Goal: Task Accomplishment & Management: Complete application form

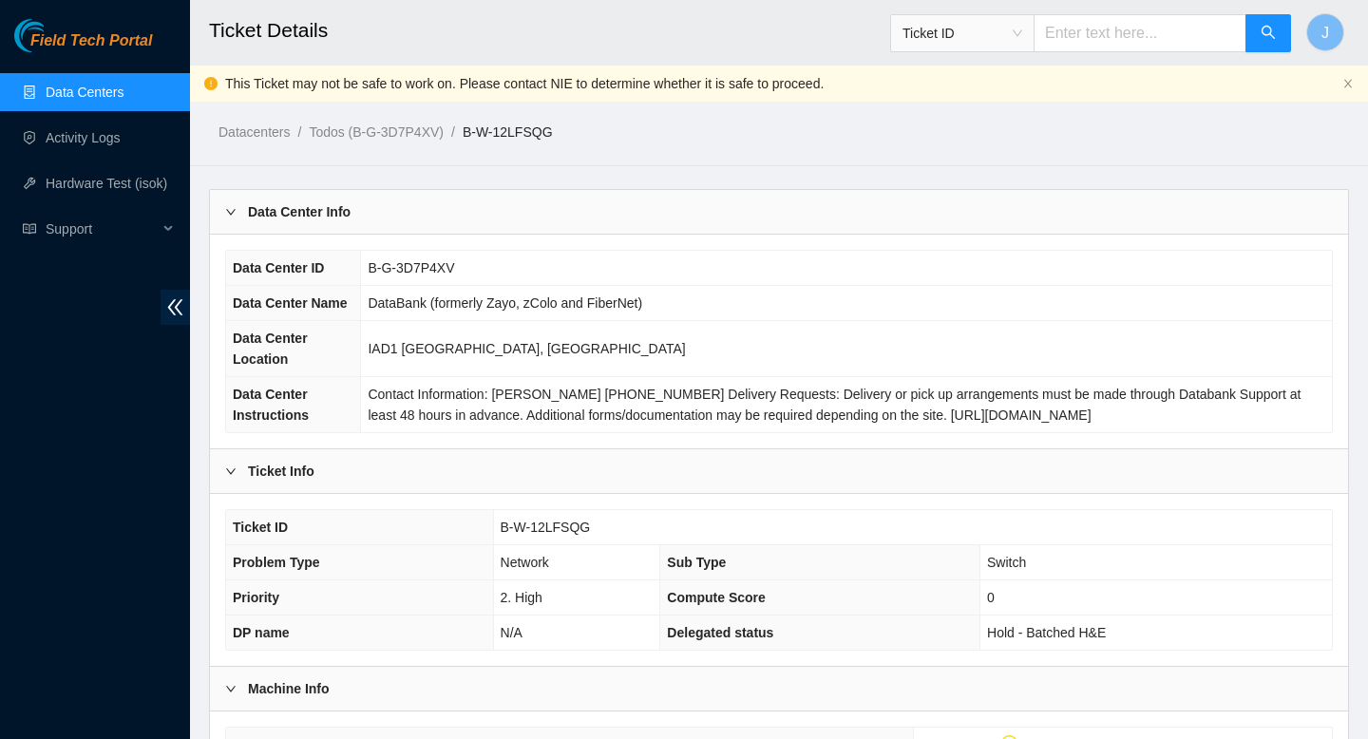
click at [77, 94] on link "Data Centers" at bounding box center [85, 92] width 78 height 15
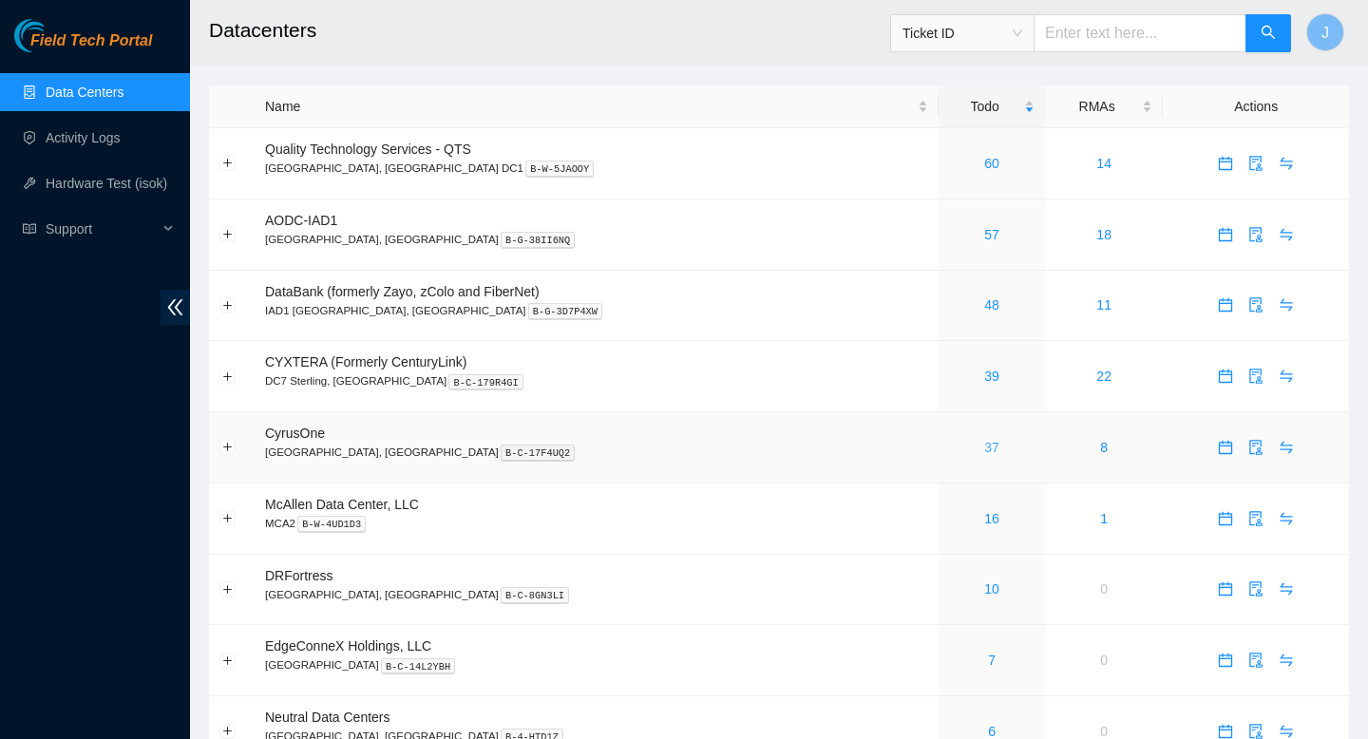
click at [985, 451] on link "37" at bounding box center [992, 447] width 15 height 15
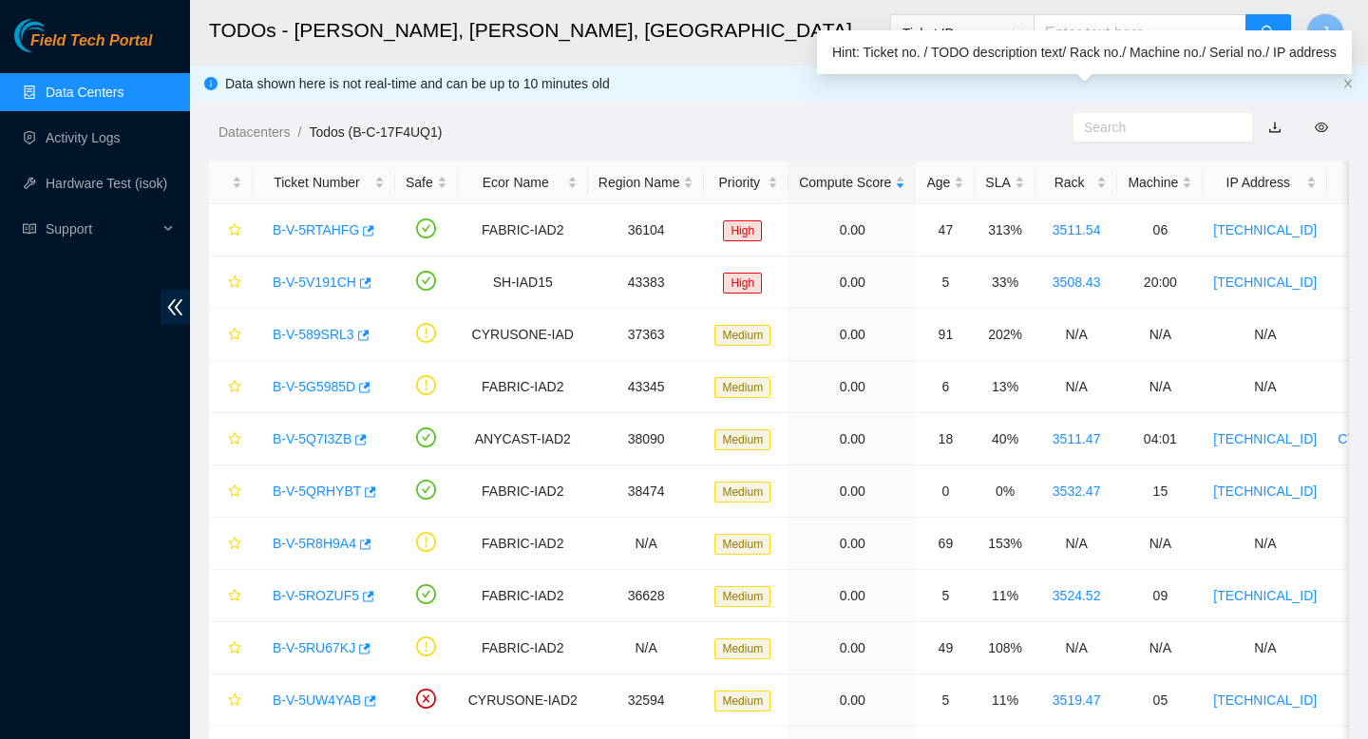
click at [1148, 129] on input "text" at bounding box center [1155, 127] width 143 height 21
paste input "337321 16-09-2025 10:36:39 23.207.199.47 COMPLETE Result Detail Message Ticket …"
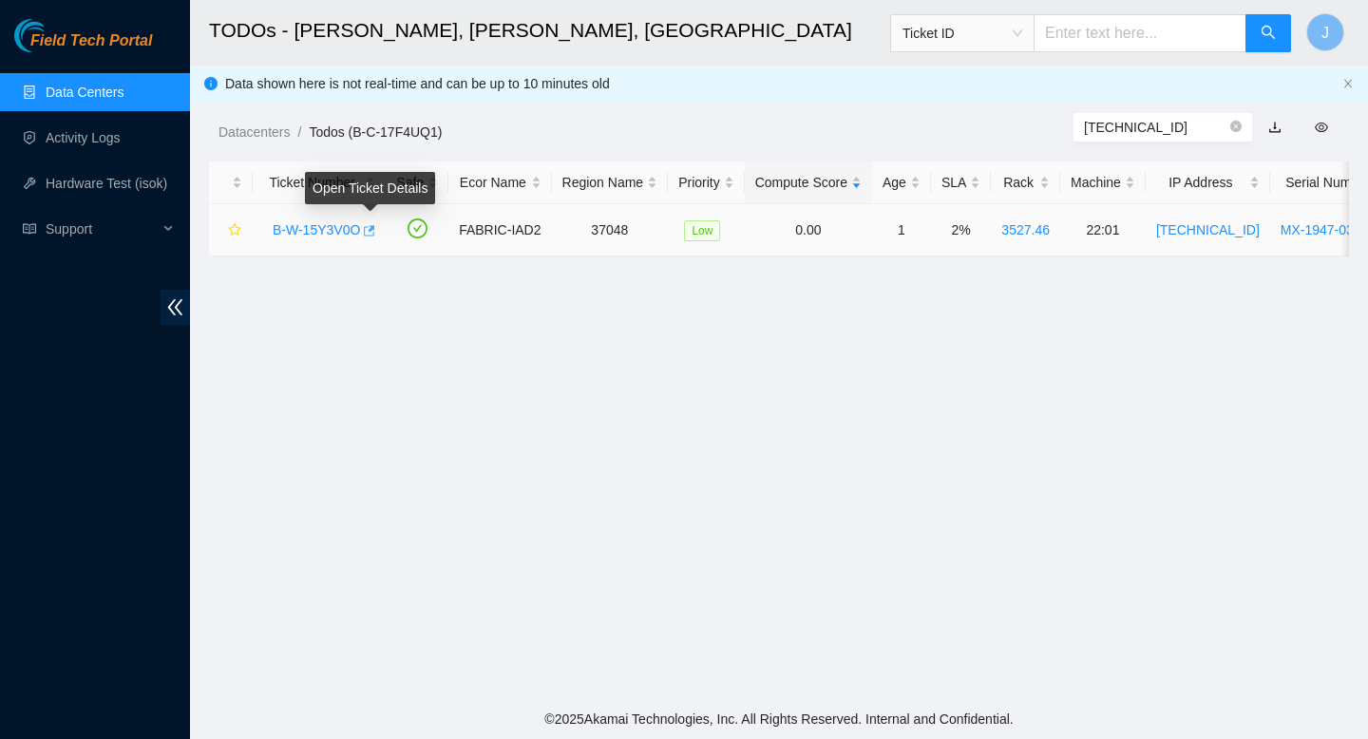
type input "23.207.199.46"
click at [374, 233] on icon "button" at bounding box center [367, 230] width 13 height 13
click at [82, 91] on link "Data Centers" at bounding box center [85, 92] width 78 height 15
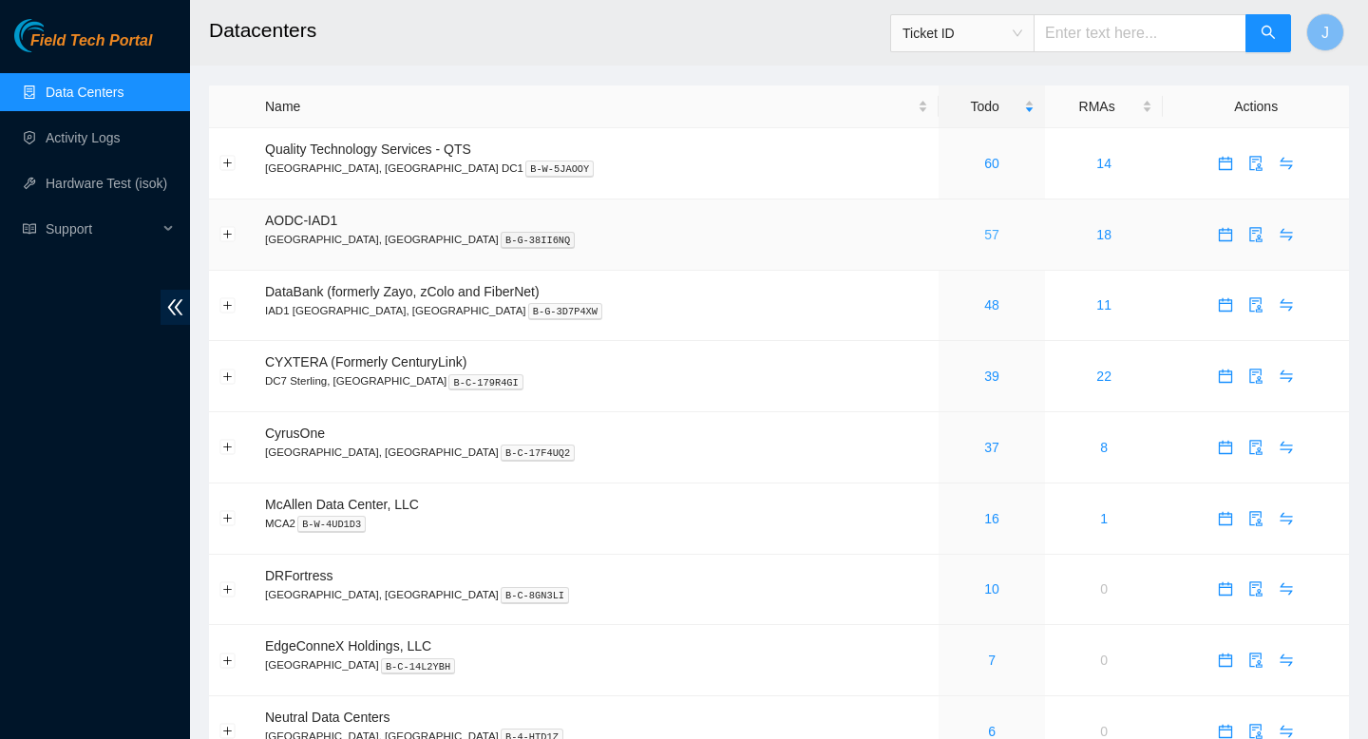
click at [985, 235] on link "57" at bounding box center [992, 234] width 15 height 15
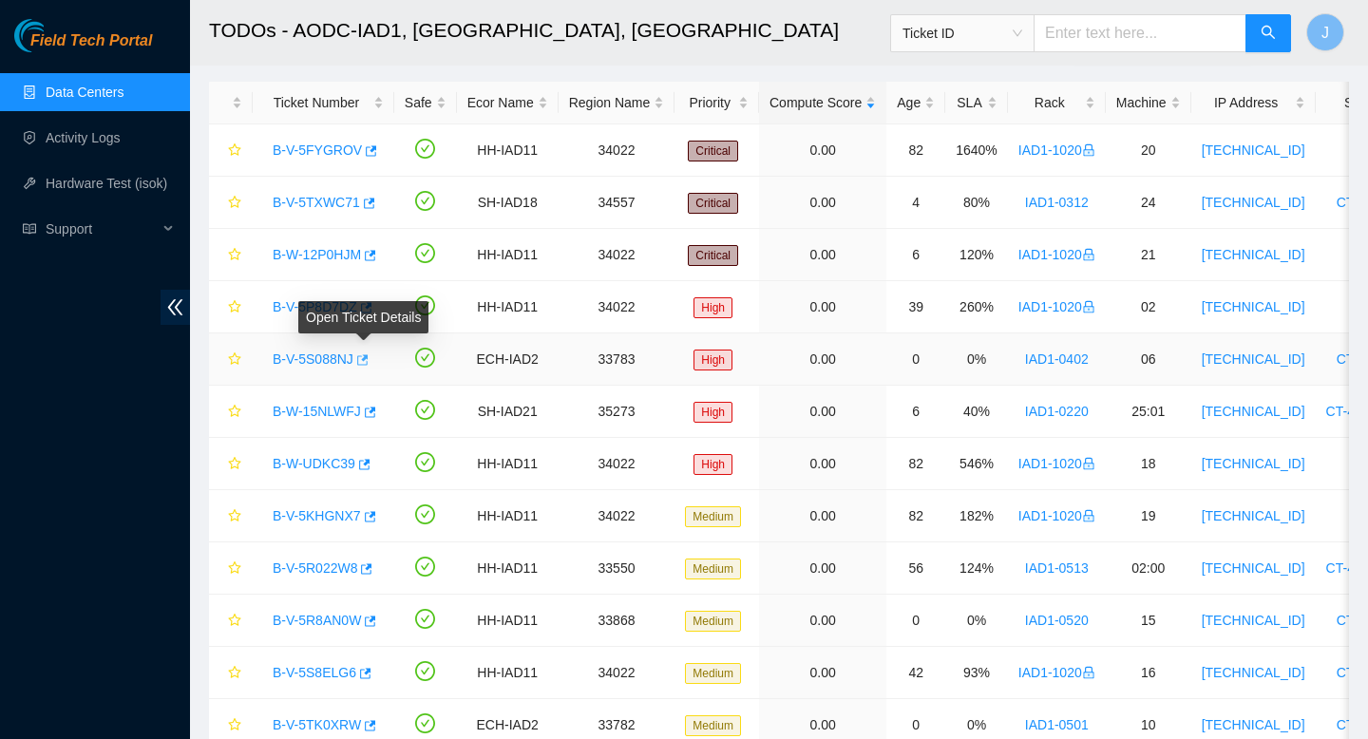
click at [368, 362] on icon "button" at bounding box center [360, 360] width 13 height 13
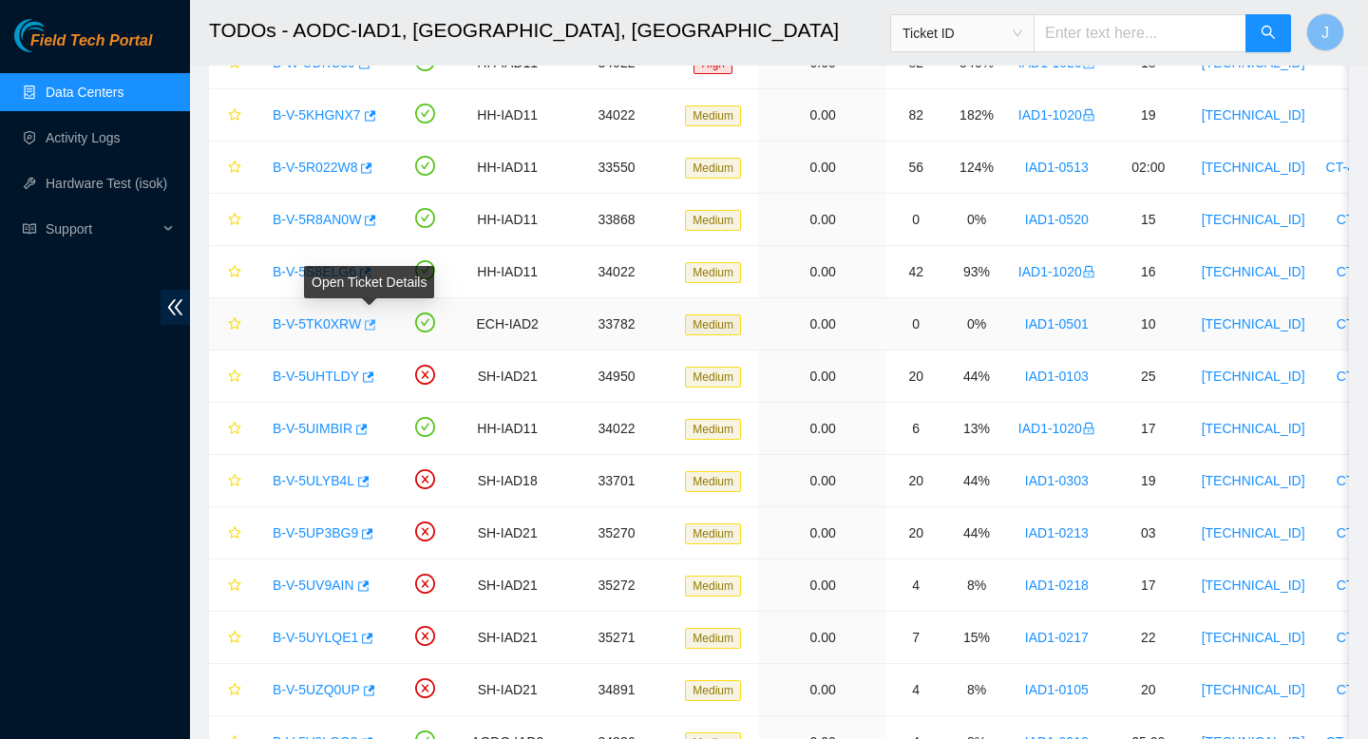
click at [376, 328] on icon "button" at bounding box center [370, 324] width 11 height 10
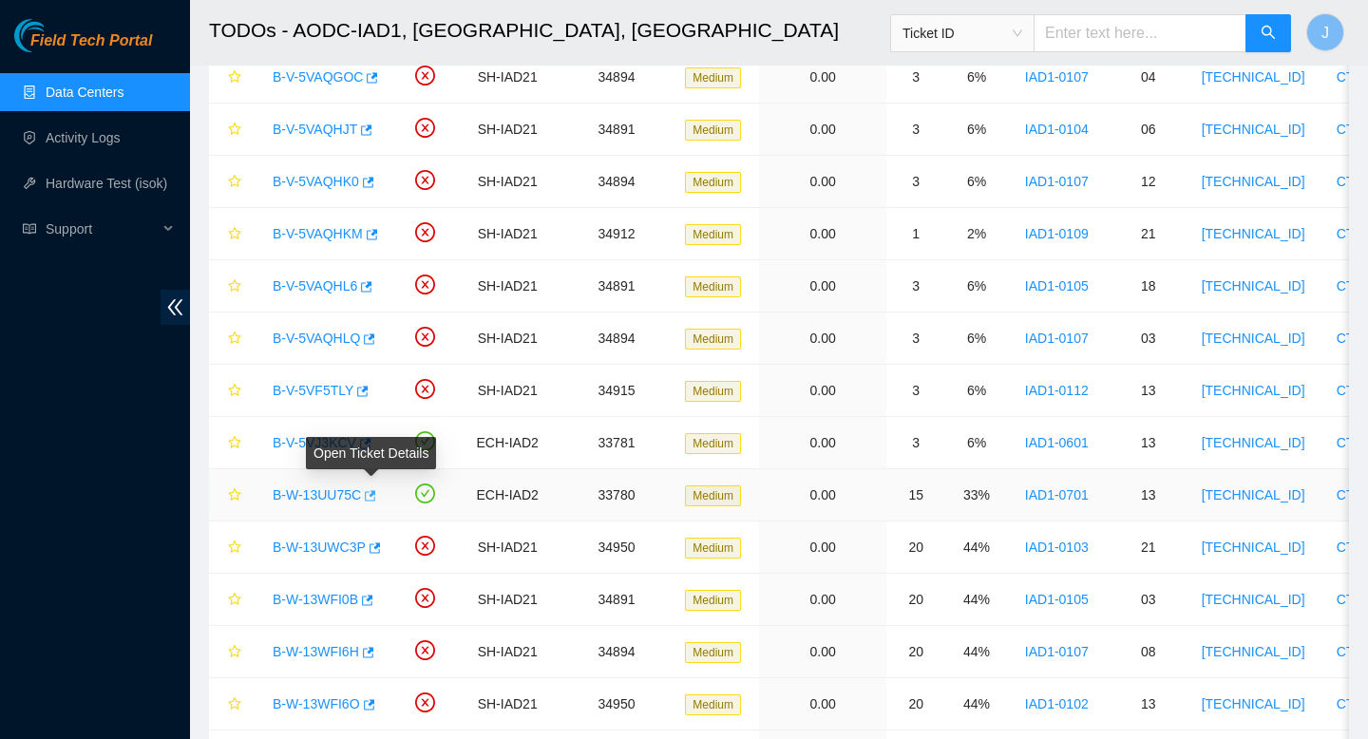
click at [376, 499] on icon "button" at bounding box center [370, 495] width 11 height 10
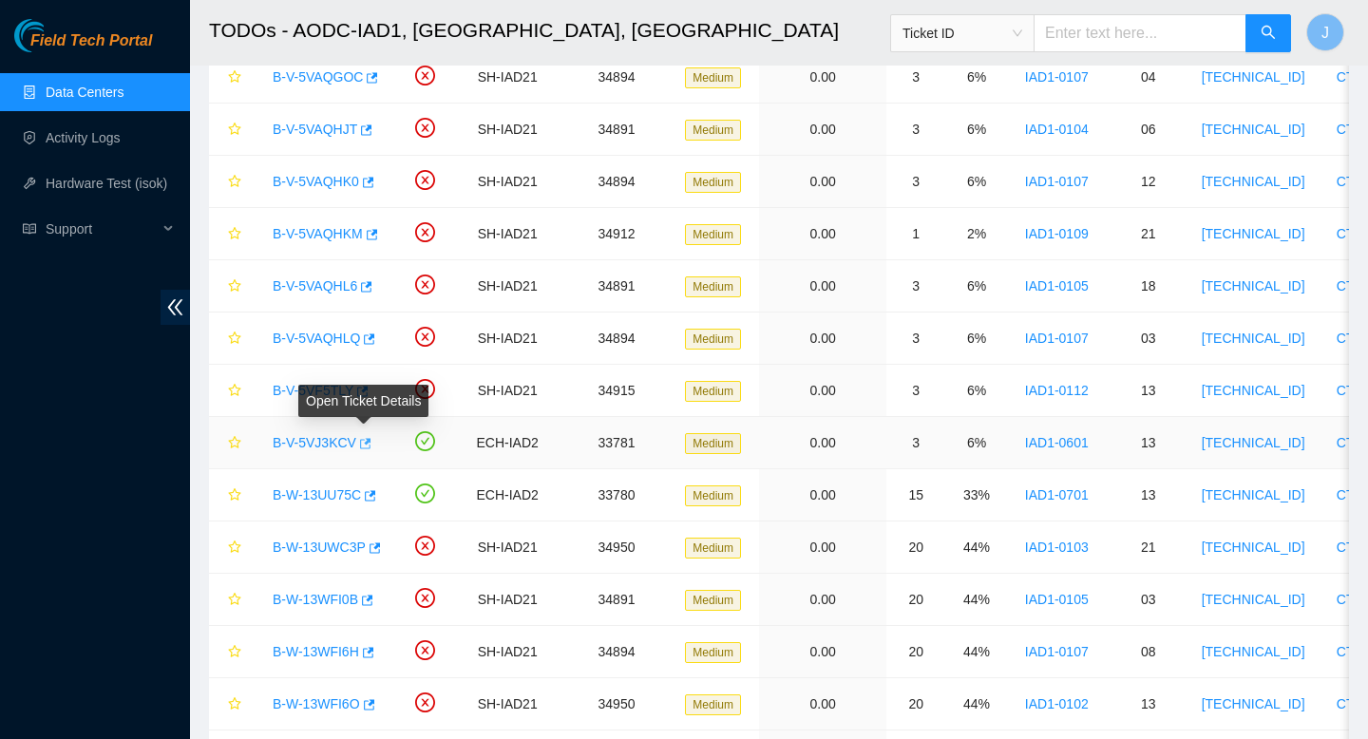
click at [370, 449] on icon "button" at bounding box center [363, 443] width 13 height 13
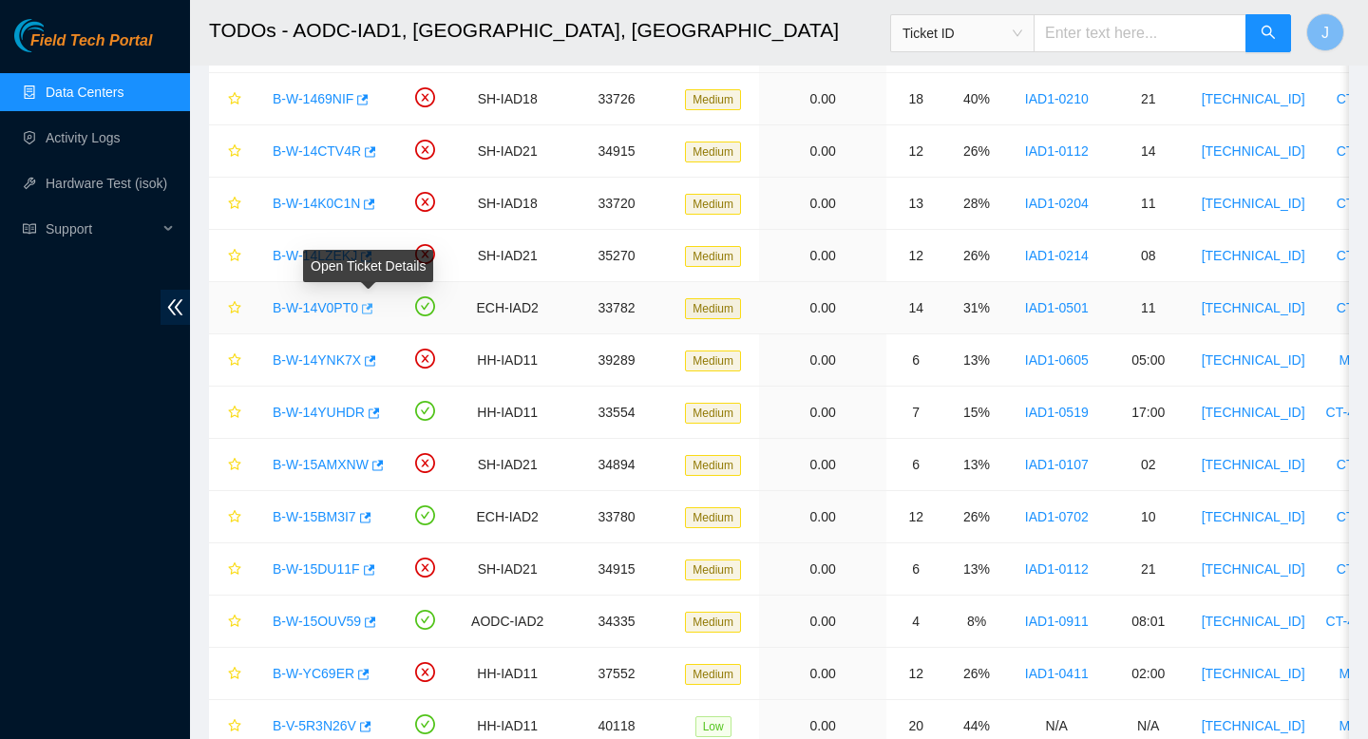
click at [372, 311] on icon "button" at bounding box center [365, 308] width 13 height 13
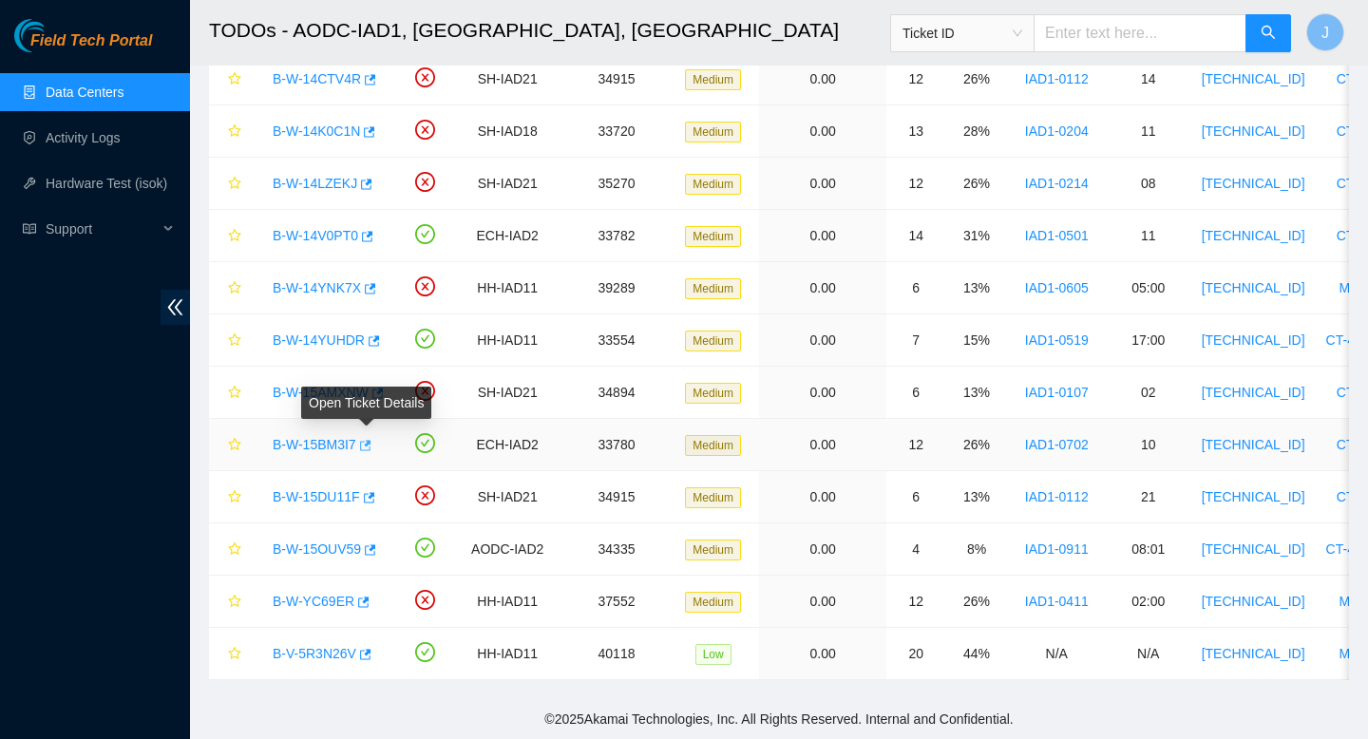
click at [371, 446] on icon "button" at bounding box center [365, 445] width 11 height 10
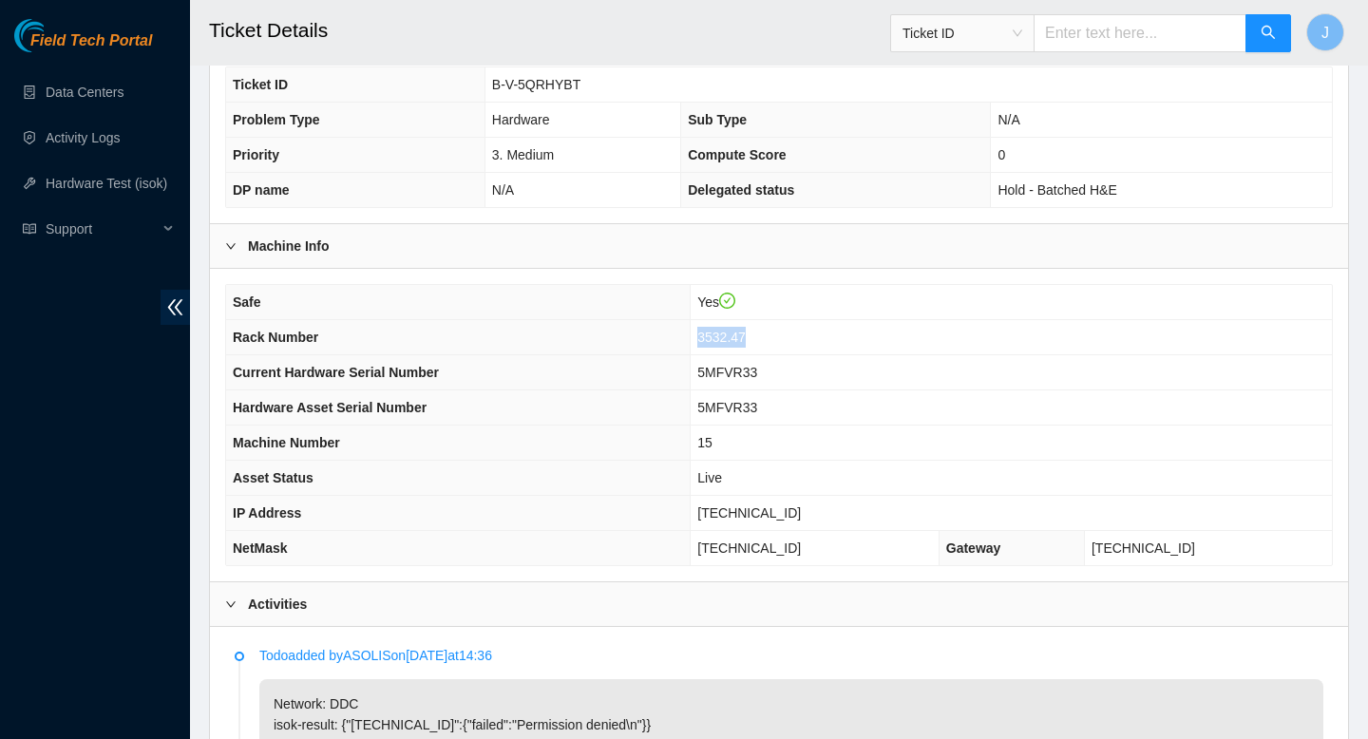
scroll to position [108, 0]
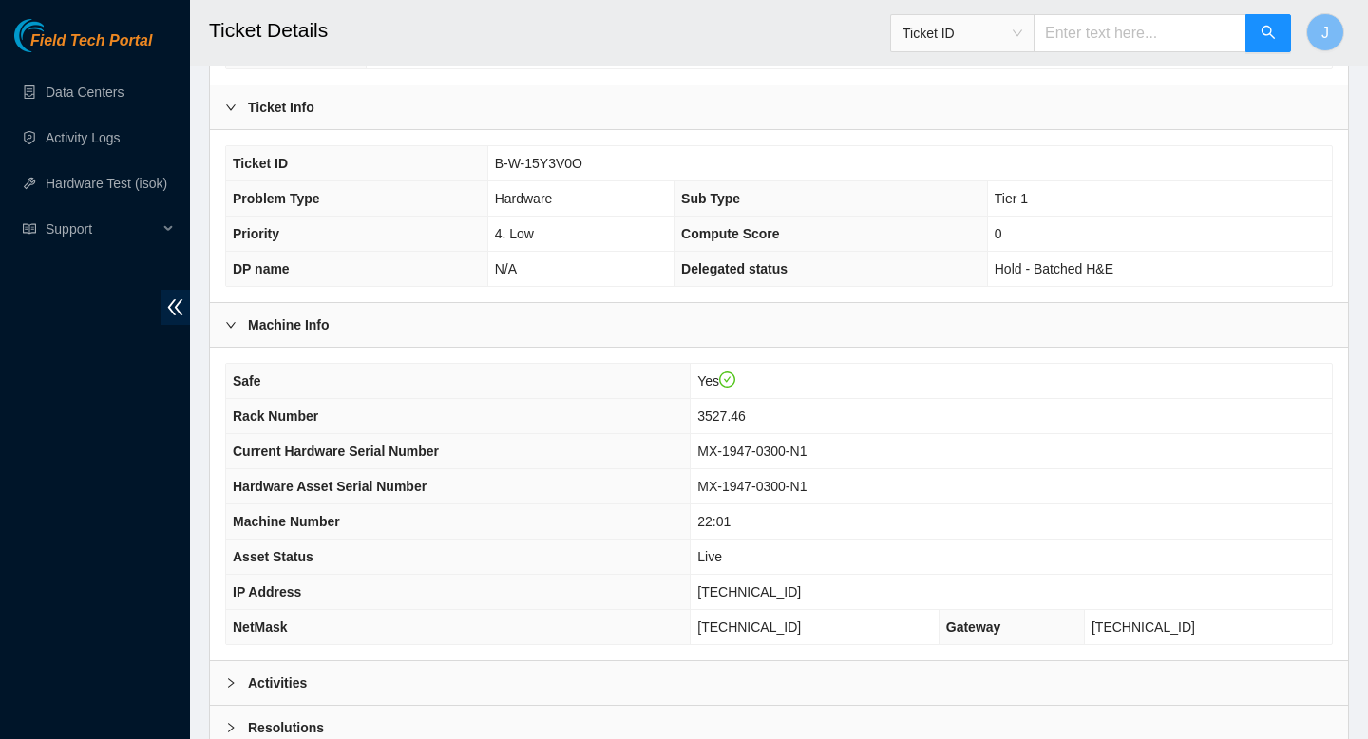
scroll to position [488, 0]
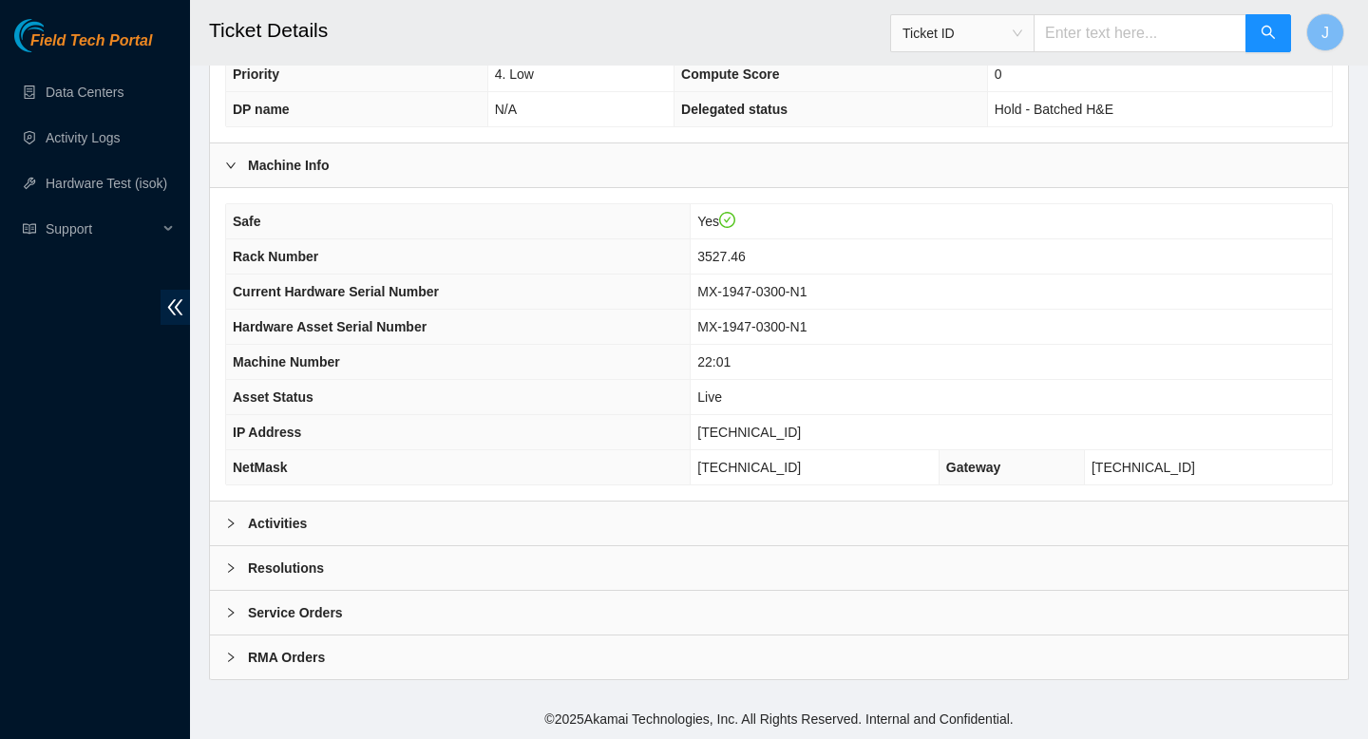
click at [477, 513] on div "Activities" at bounding box center [779, 524] width 1138 height 44
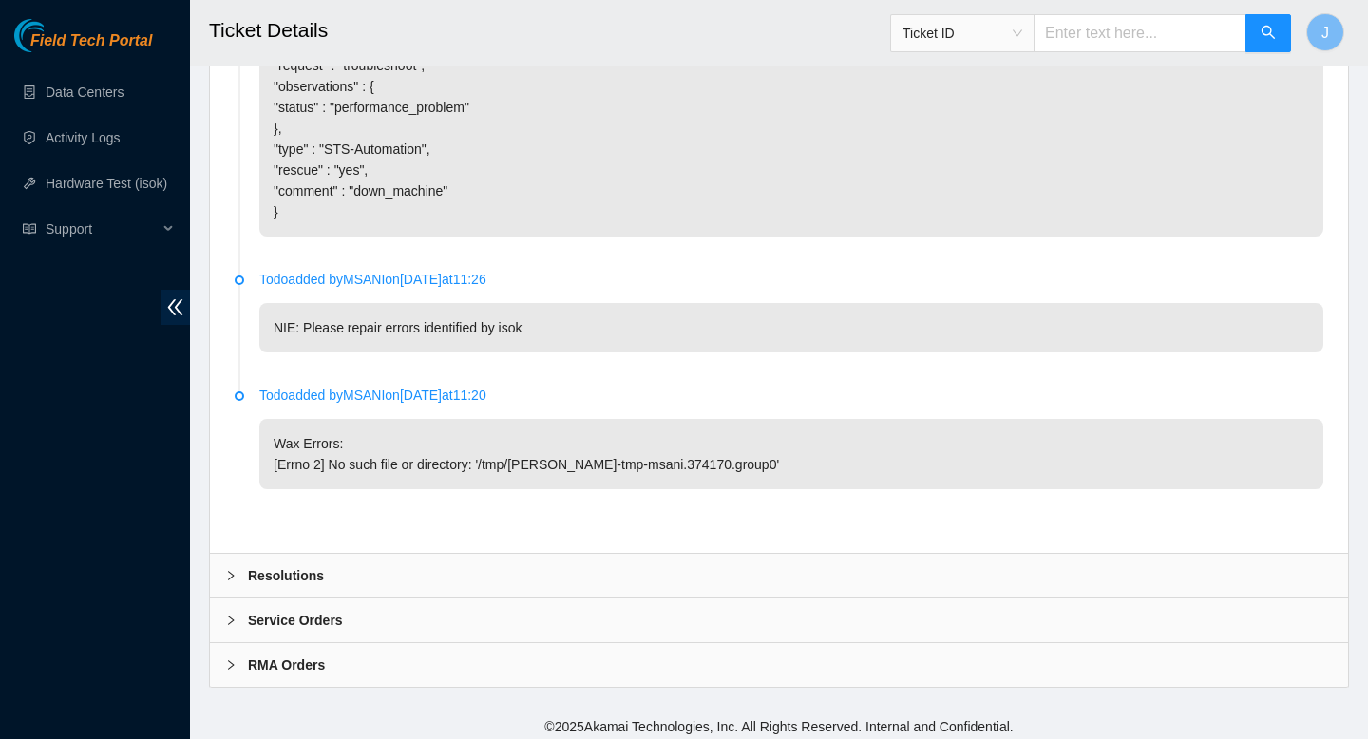
scroll to position [1650, 0]
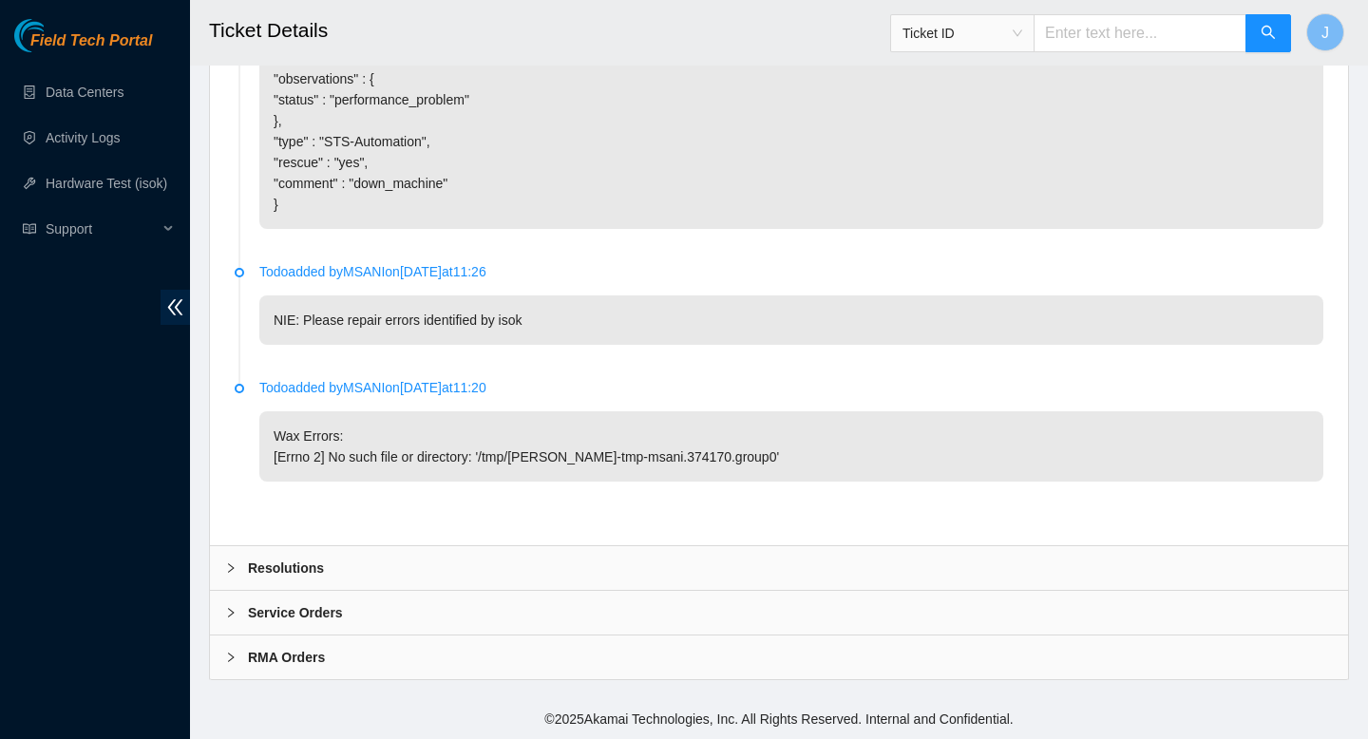
click at [427, 576] on div "Resolutions" at bounding box center [779, 568] width 1138 height 44
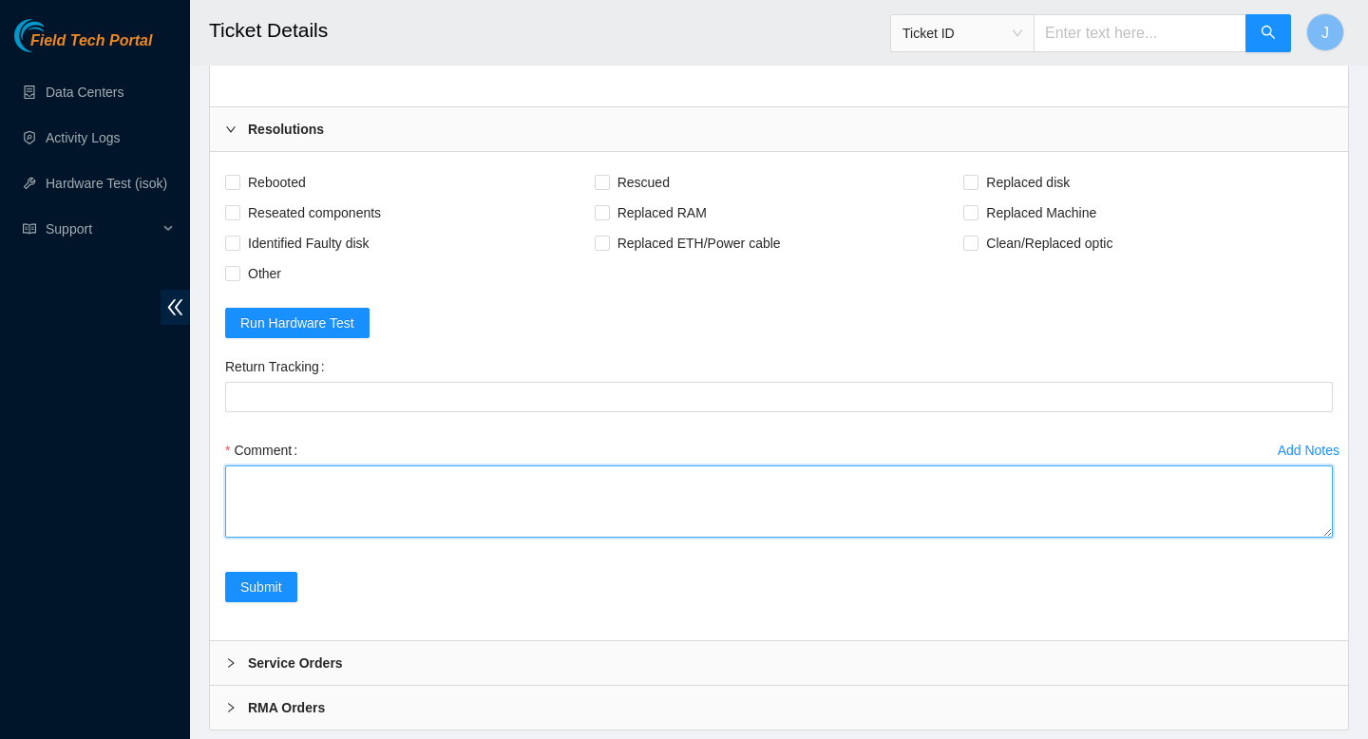
click at [583, 525] on textarea "Comment" at bounding box center [779, 502] width 1108 height 72
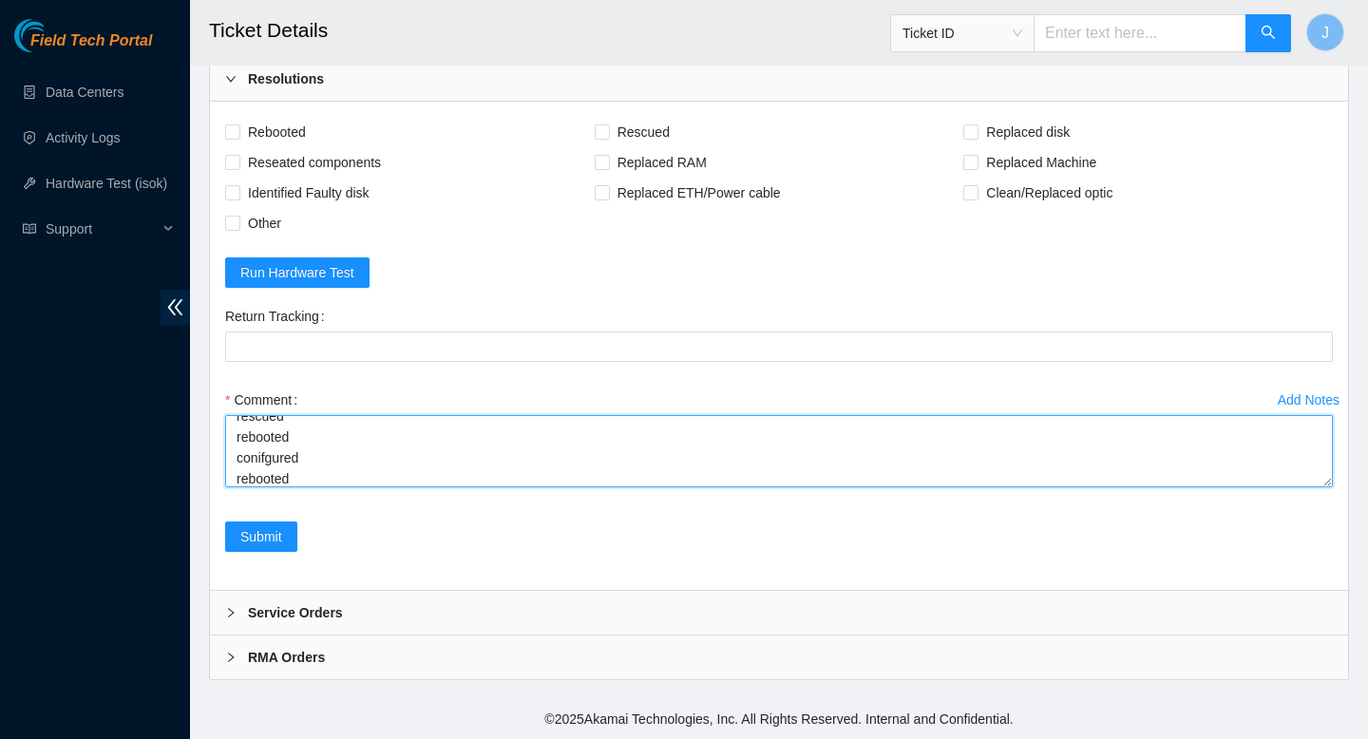
scroll to position [98, 0]
paste textarea "337321 16-09-2025 10:36:39 23.207.199.47 COMPLETE Result Detail Message Ticket …"
type textarea "verified SN powered down reseated all disks rescued rebooted conifgured reboote…"
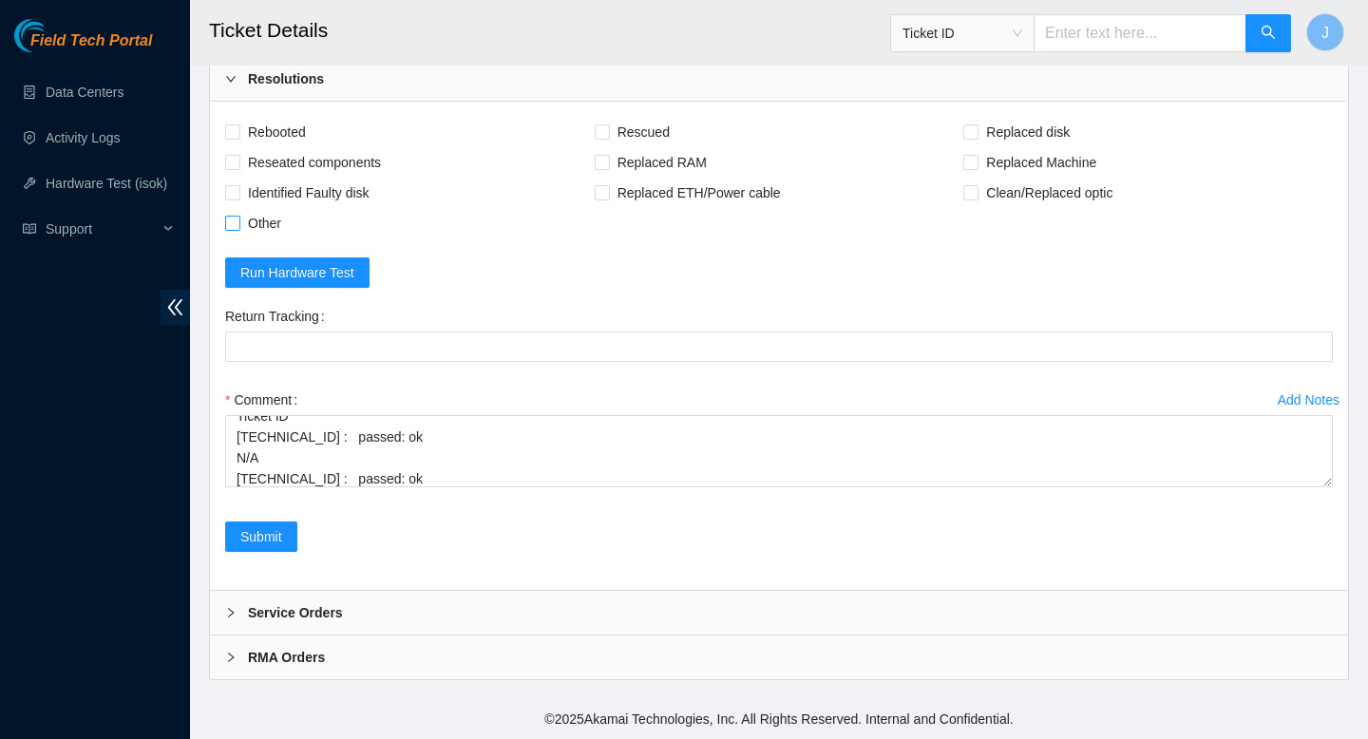
click at [230, 222] on input "Other" at bounding box center [231, 222] width 13 height 13
checkbox input "true"
click at [253, 526] on span "Submit" at bounding box center [261, 536] width 42 height 21
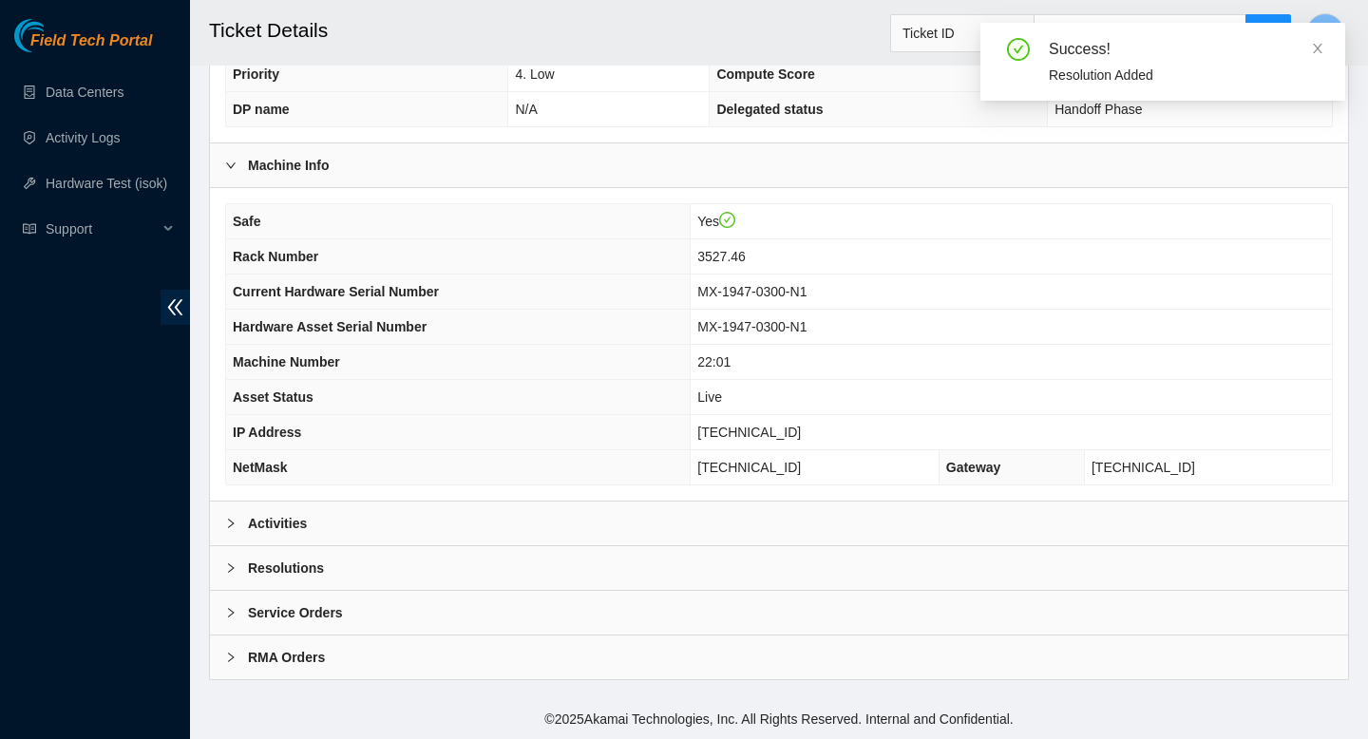
scroll to position [488, 0]
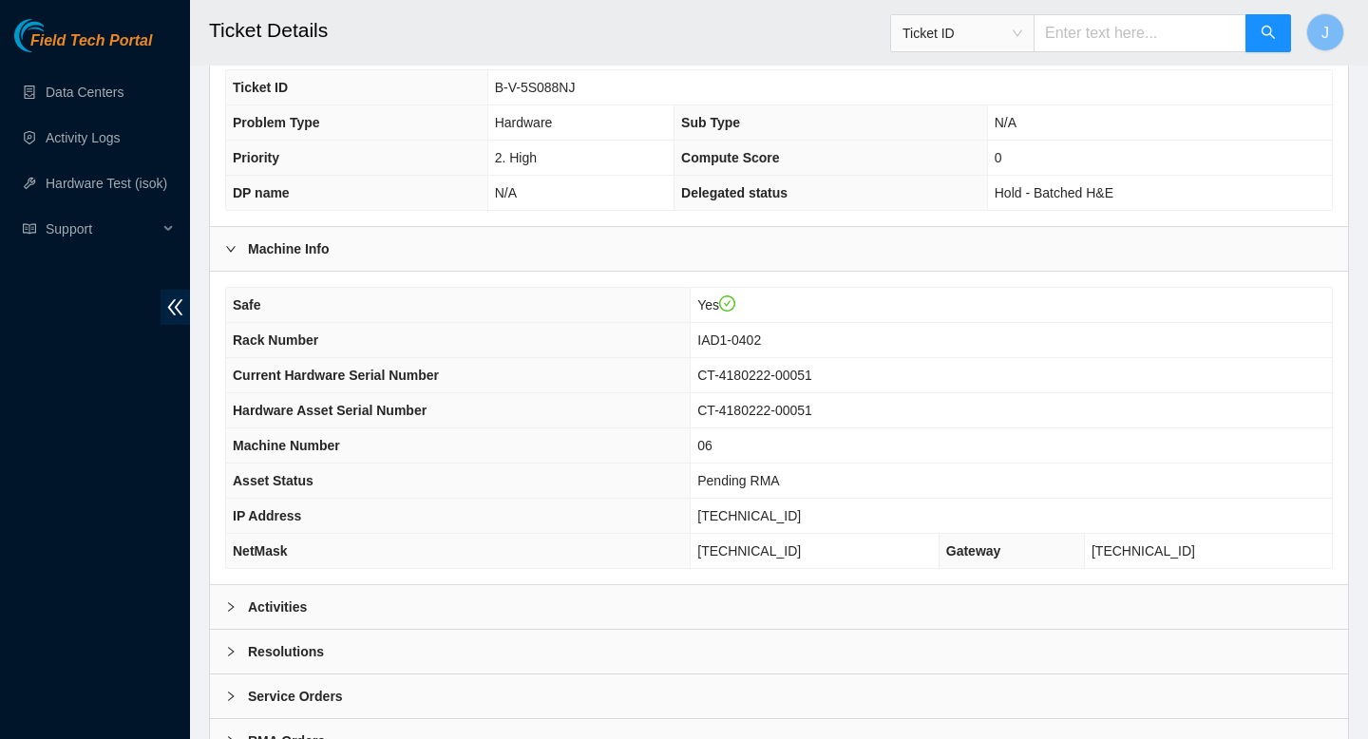
scroll to position [550, 0]
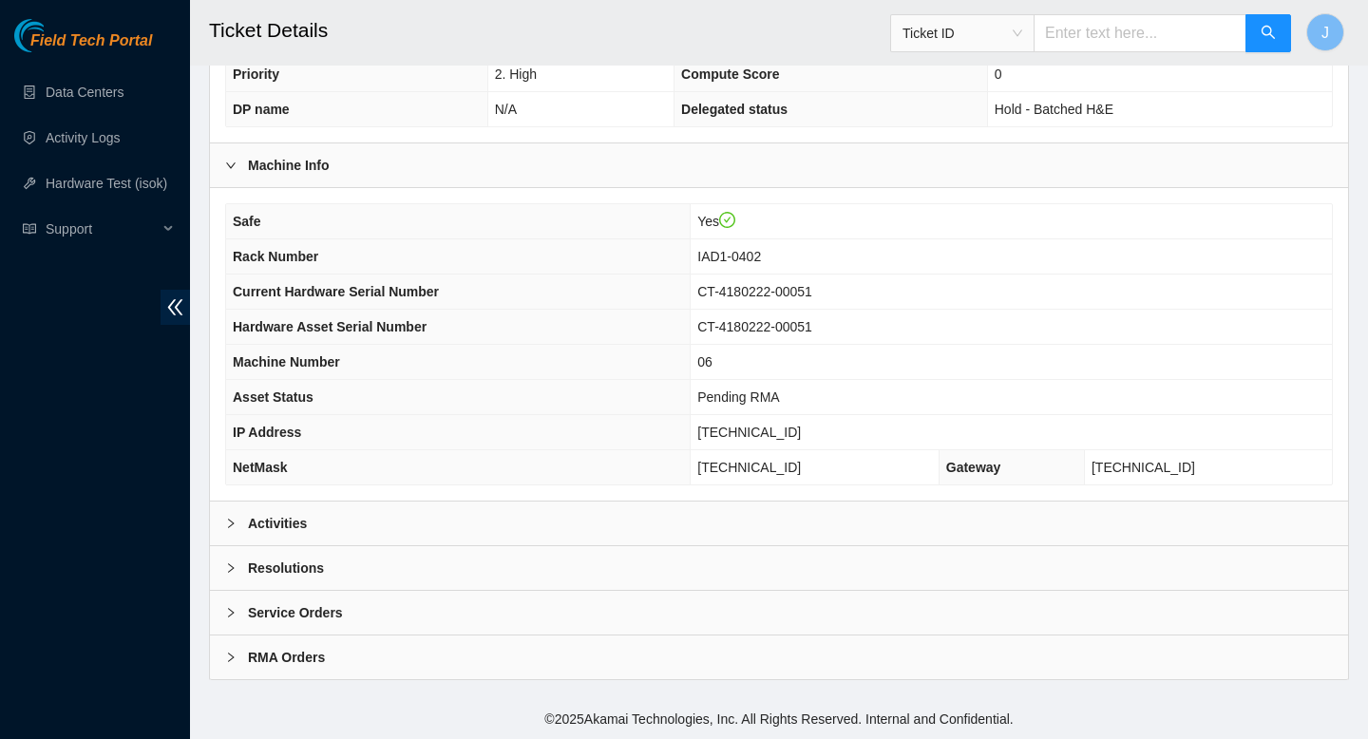
click at [590, 531] on div "Activities" at bounding box center [779, 524] width 1138 height 44
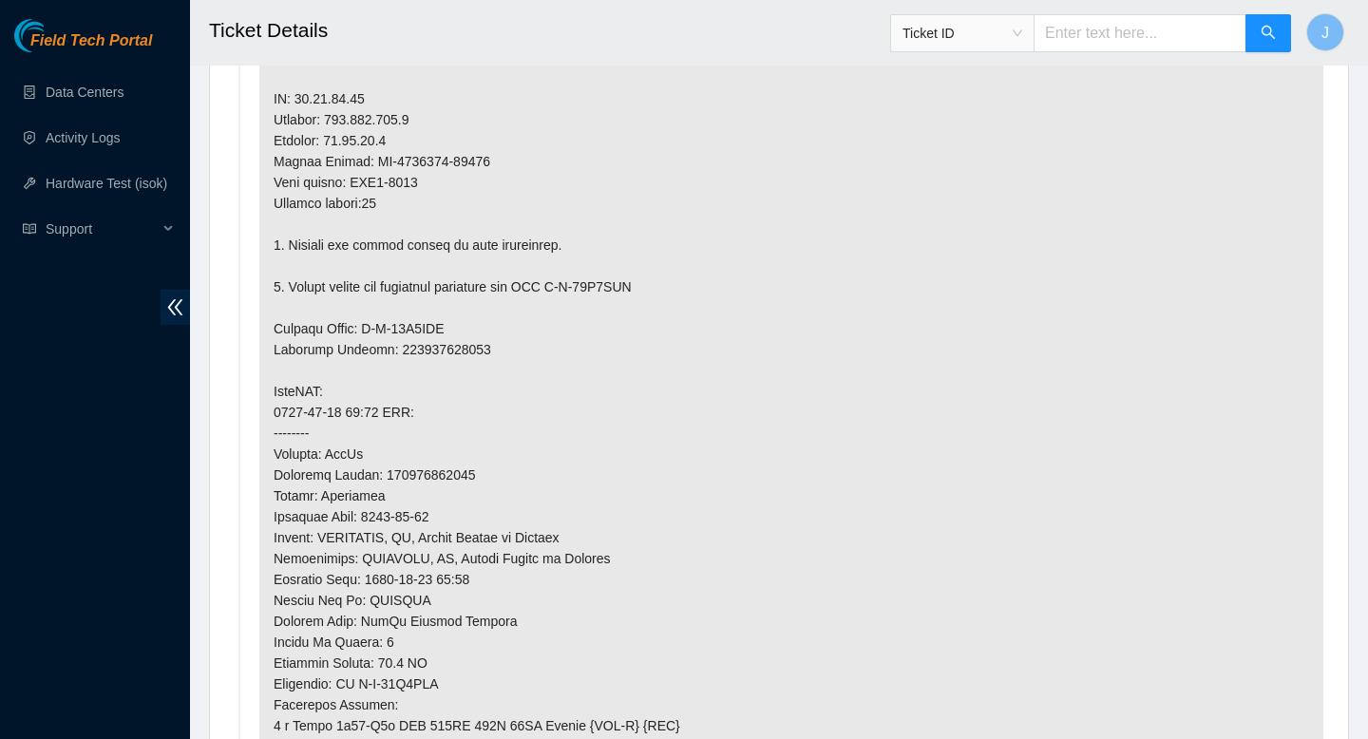
scroll to position [962, 0]
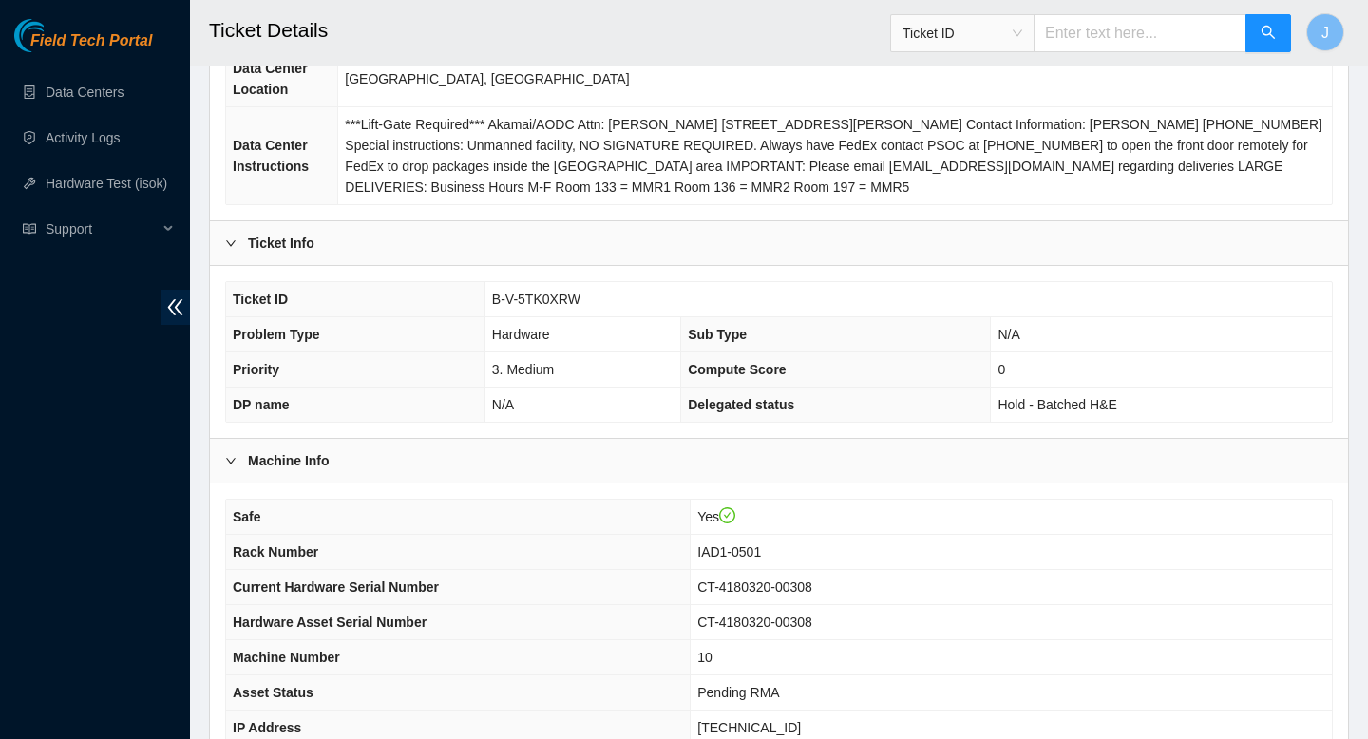
scroll to position [550, 0]
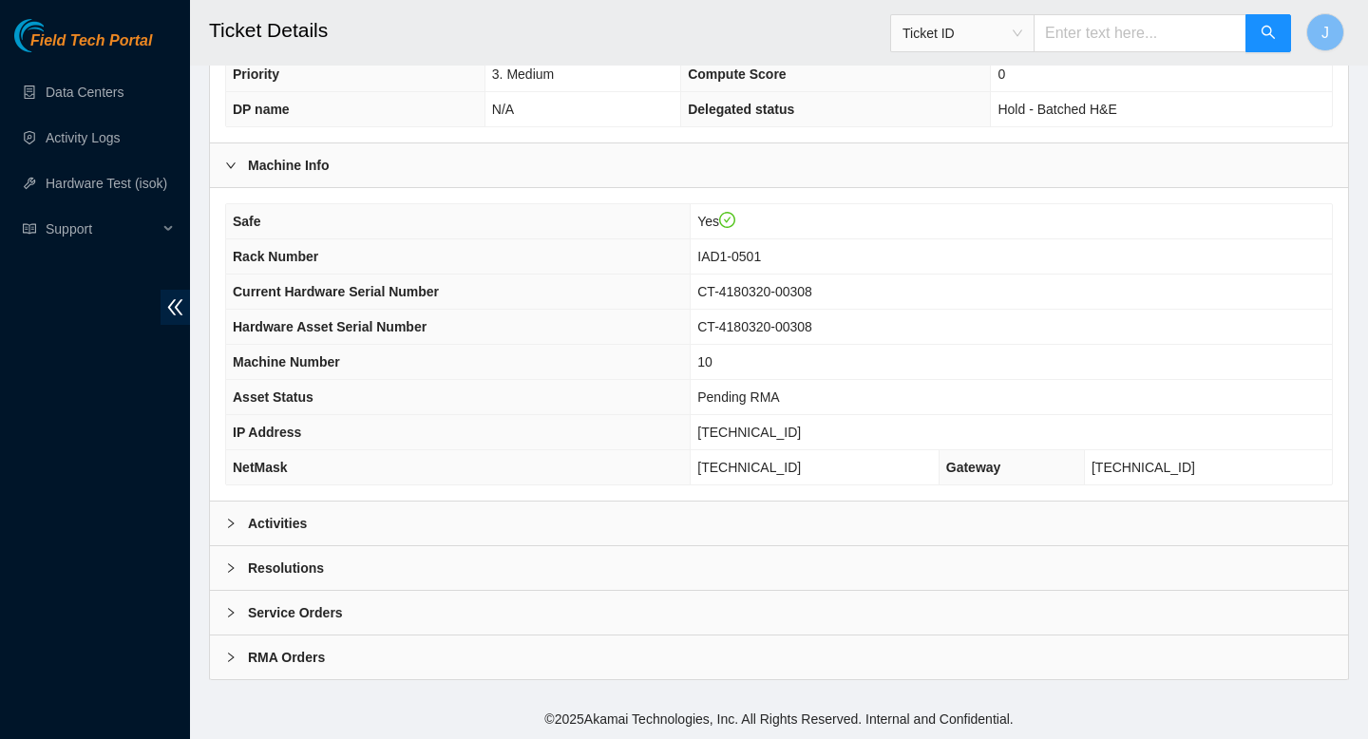
click at [561, 538] on div "Activities" at bounding box center [779, 524] width 1138 height 44
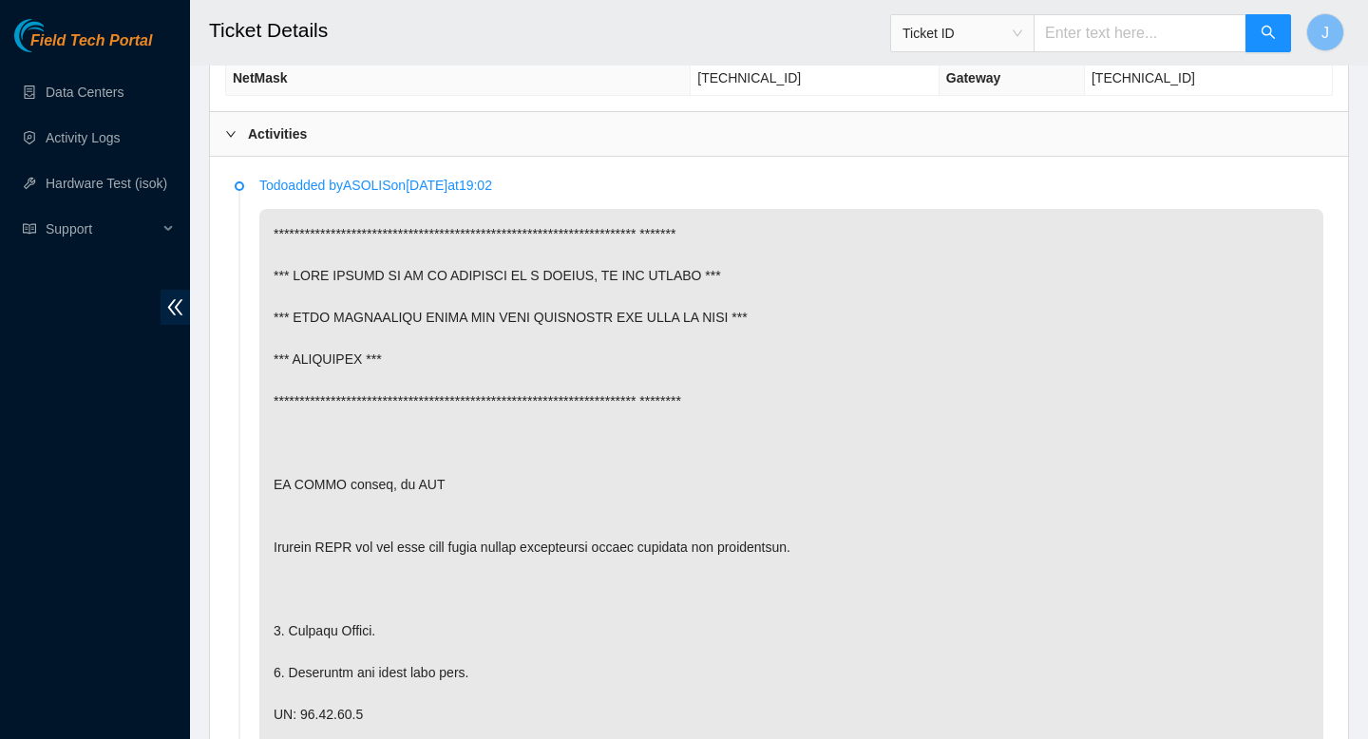
scroll to position [939, 0]
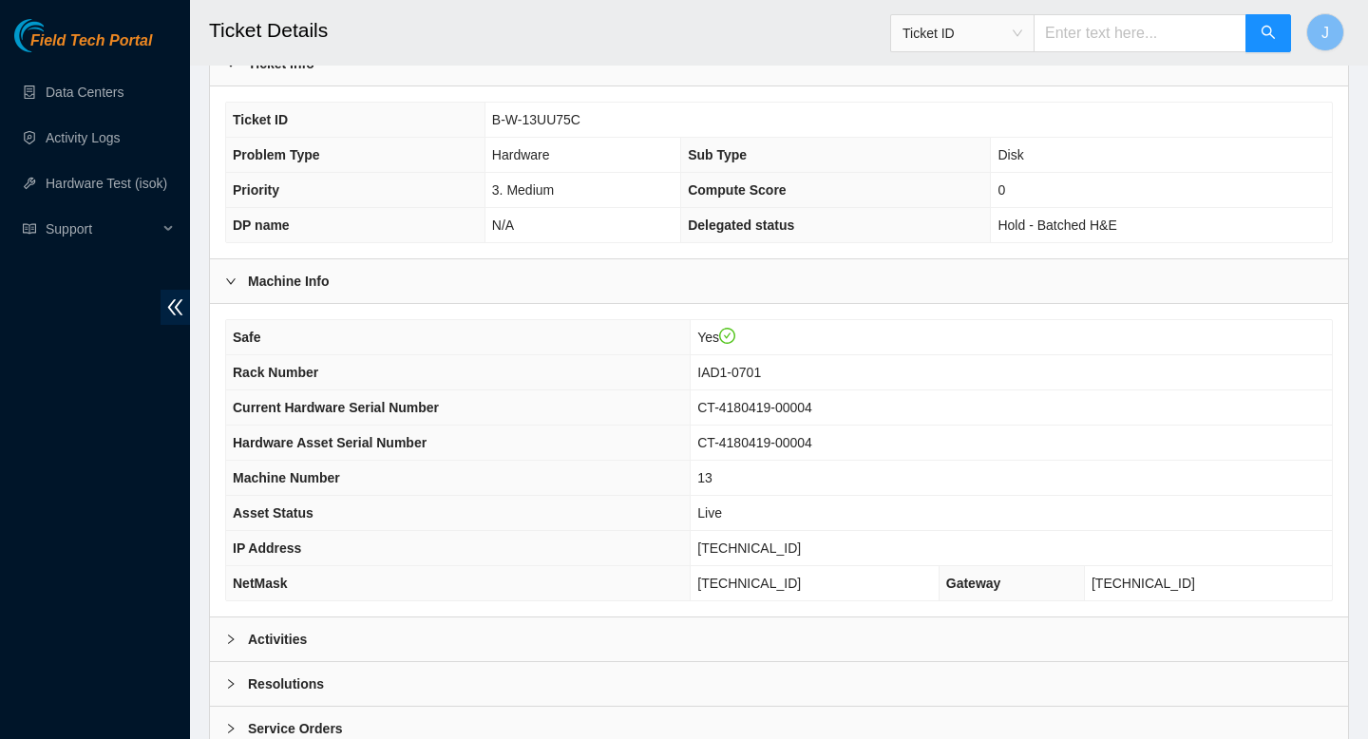
scroll to position [550, 0]
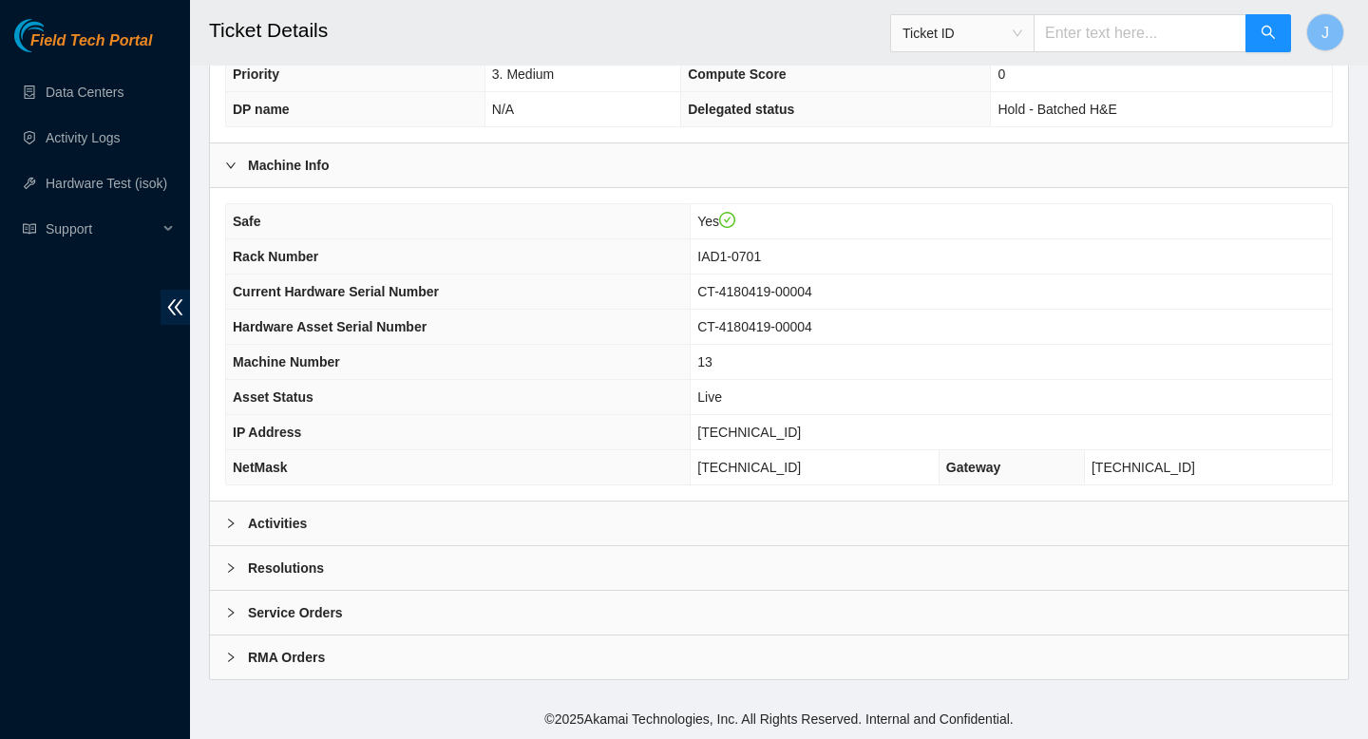
click at [609, 529] on div "Activities" at bounding box center [779, 524] width 1138 height 44
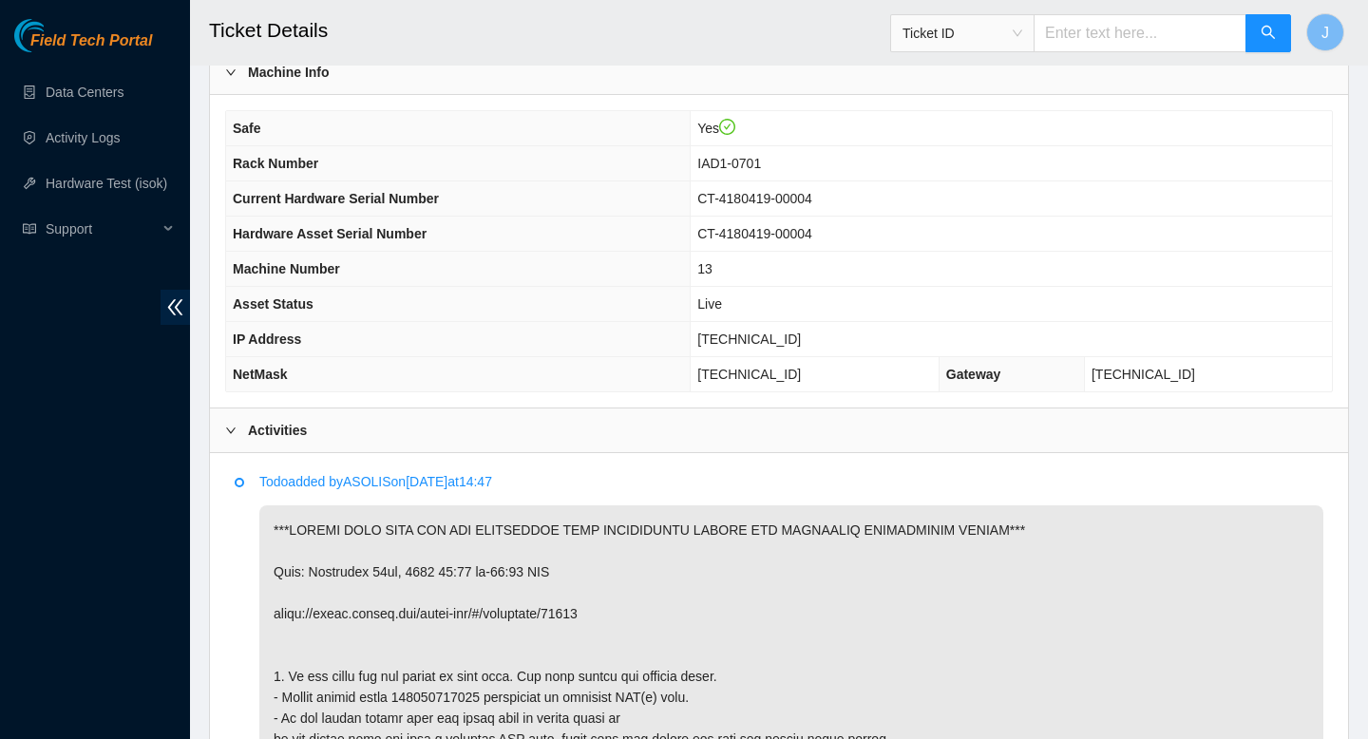
scroll to position [670, 0]
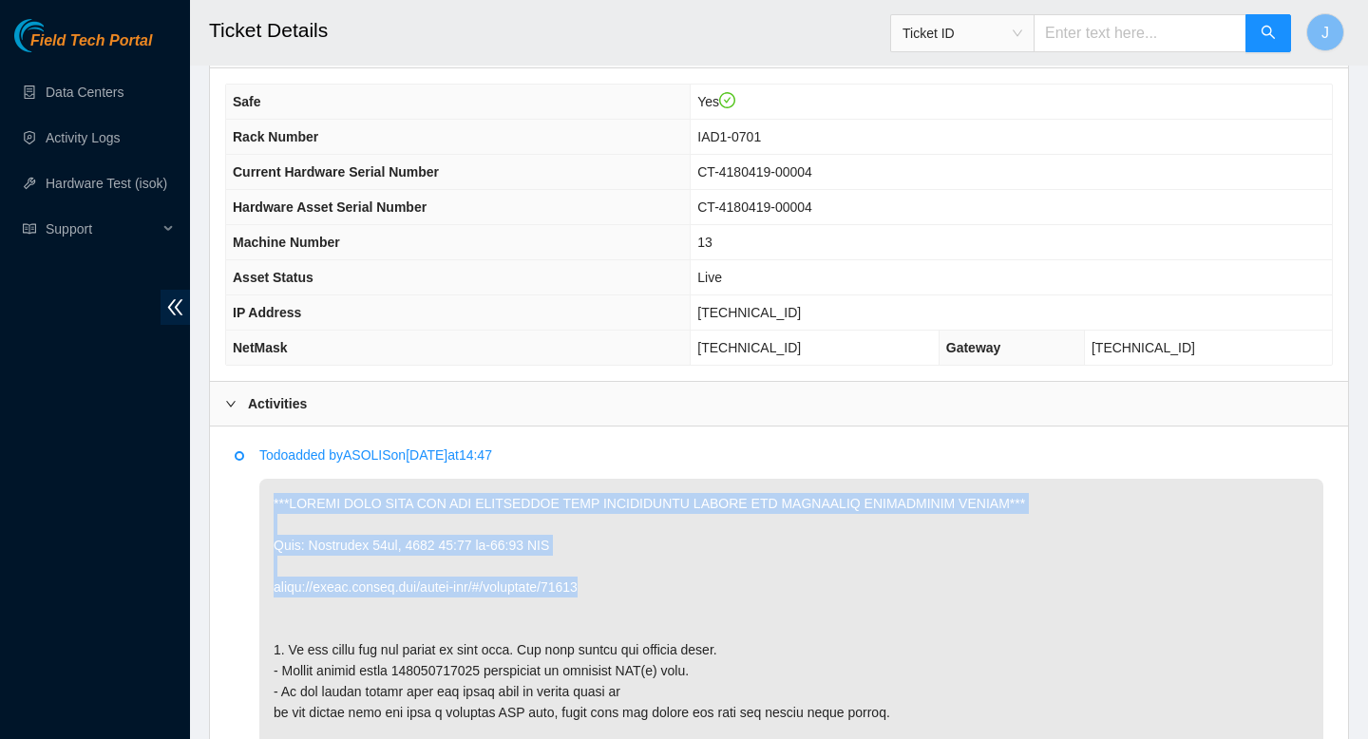
drag, startPoint x: 630, startPoint y: 590, endPoint x: 250, endPoint y: 504, distance: 389.8
copy p "***PLEASE MAKE SURE YOU ARE PERFORMING THIS MAINTENANCE DURING THE SCHEDULED MA…"
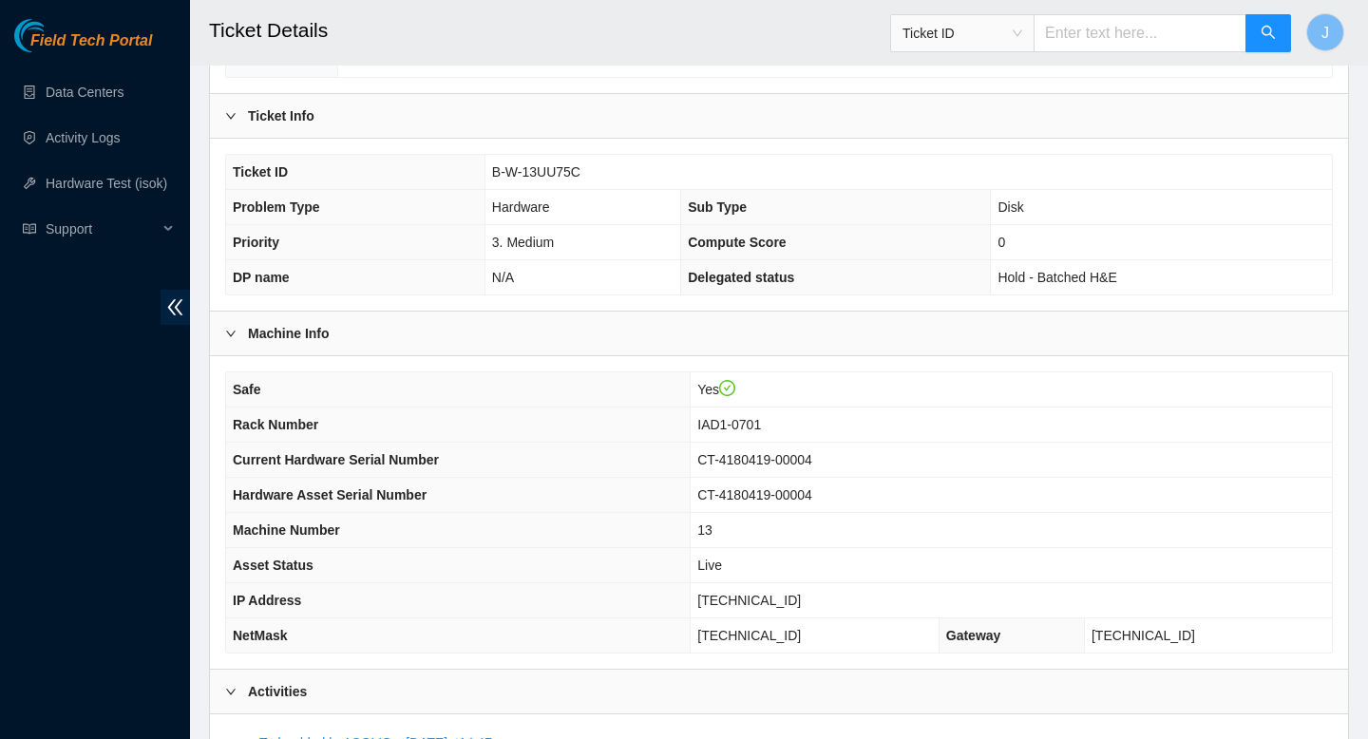
scroll to position [367, 0]
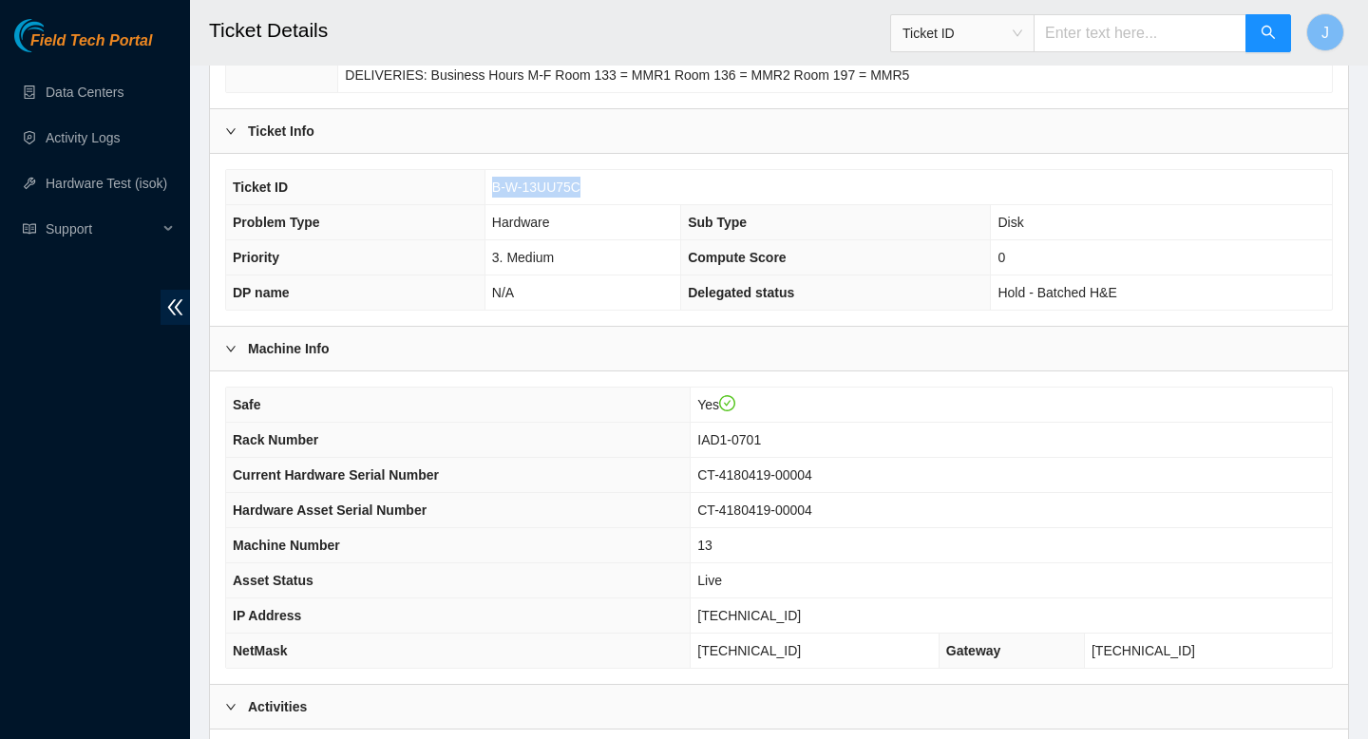
drag, startPoint x: 590, startPoint y: 185, endPoint x: 488, endPoint y: 183, distance: 101.7
click at [488, 183] on td "B-W-13UU75C" at bounding box center [909, 187] width 848 height 35
copy span "B-W-13UU75C"
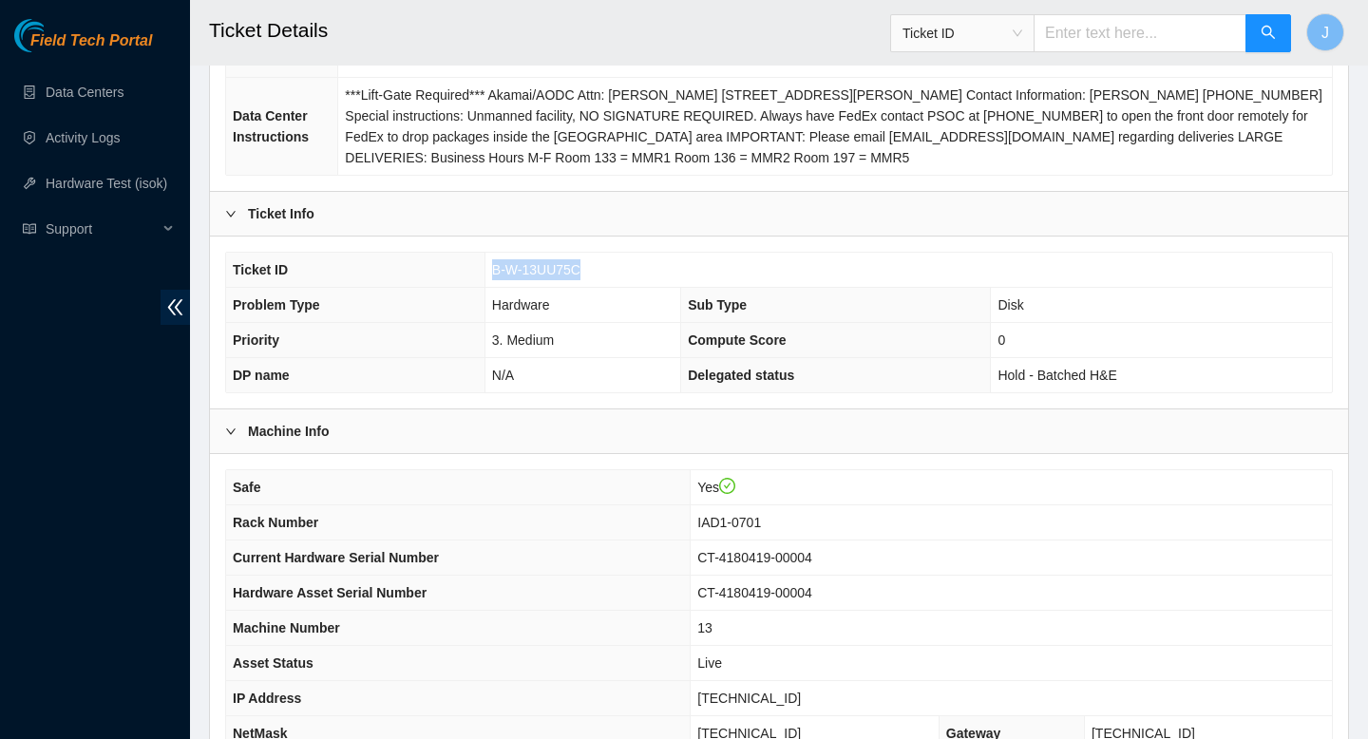
scroll to position [0, 0]
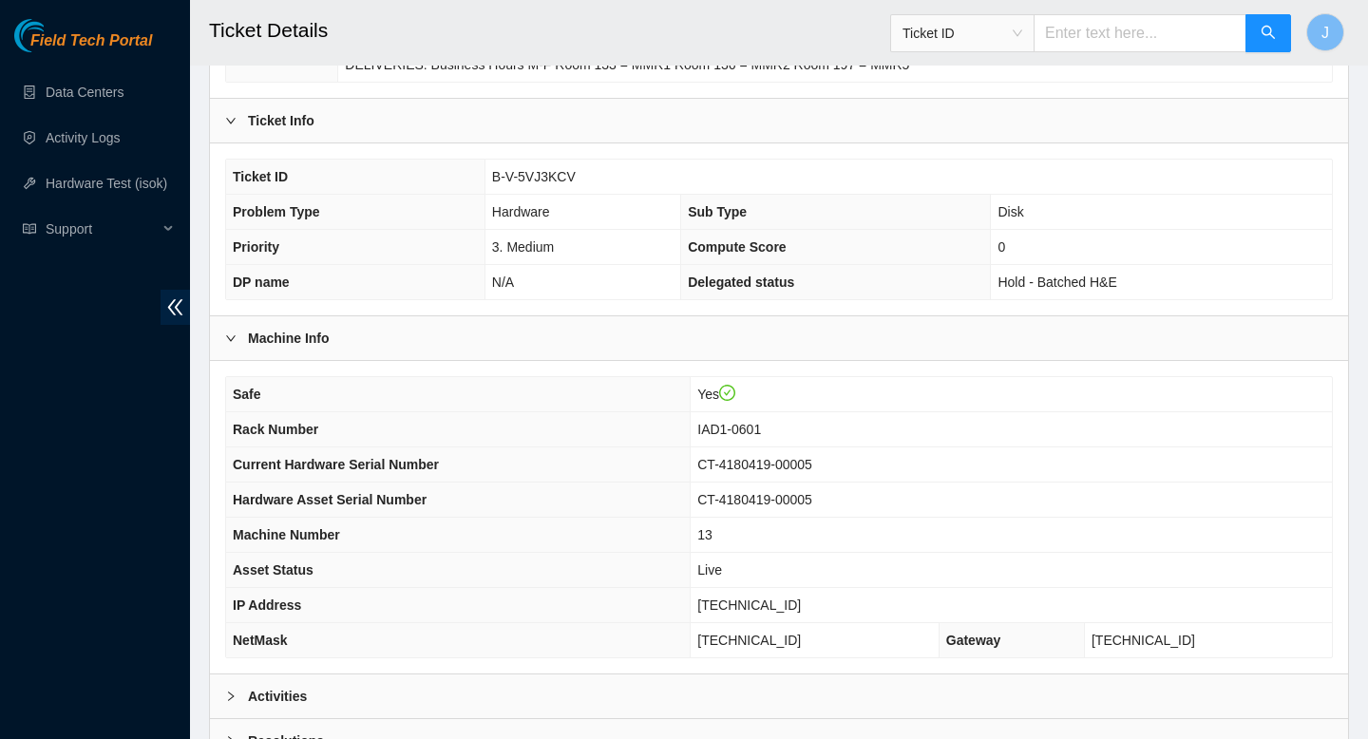
scroll to position [550, 0]
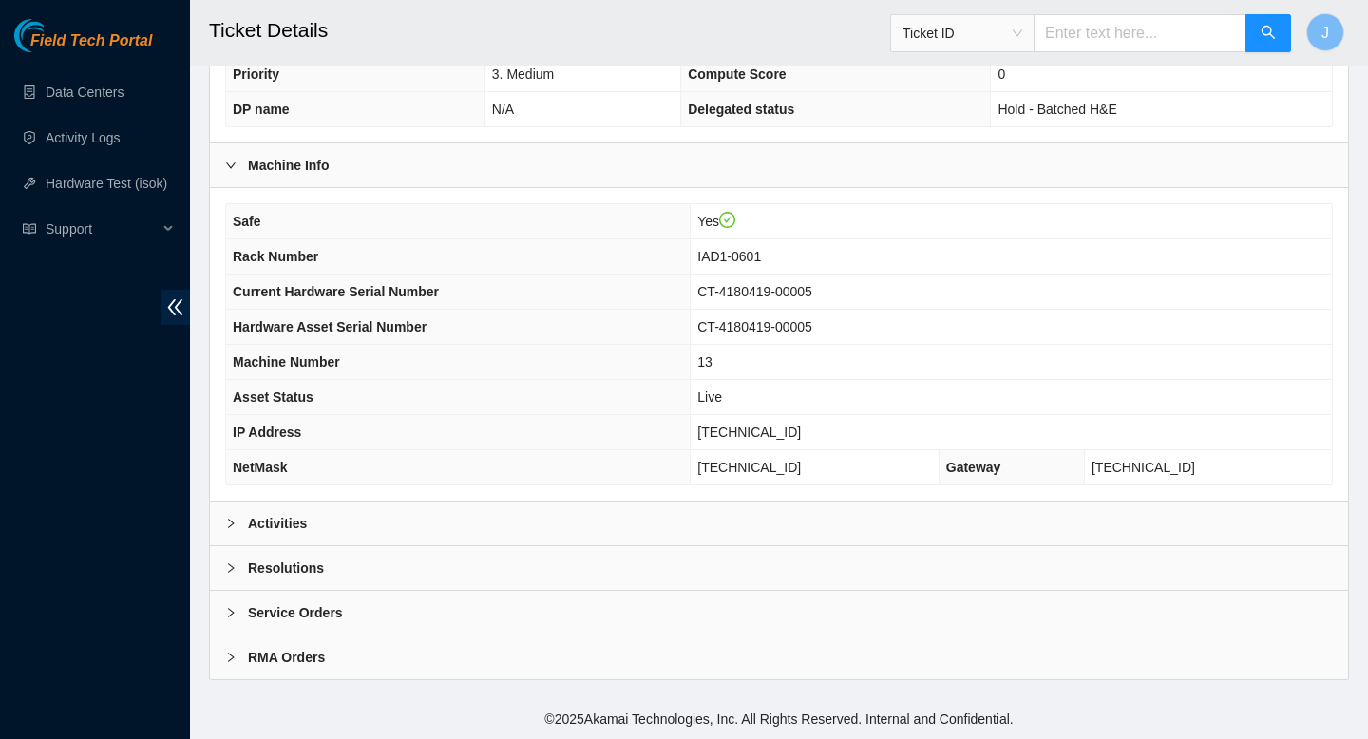
click at [596, 523] on div "Activities" at bounding box center [779, 524] width 1138 height 44
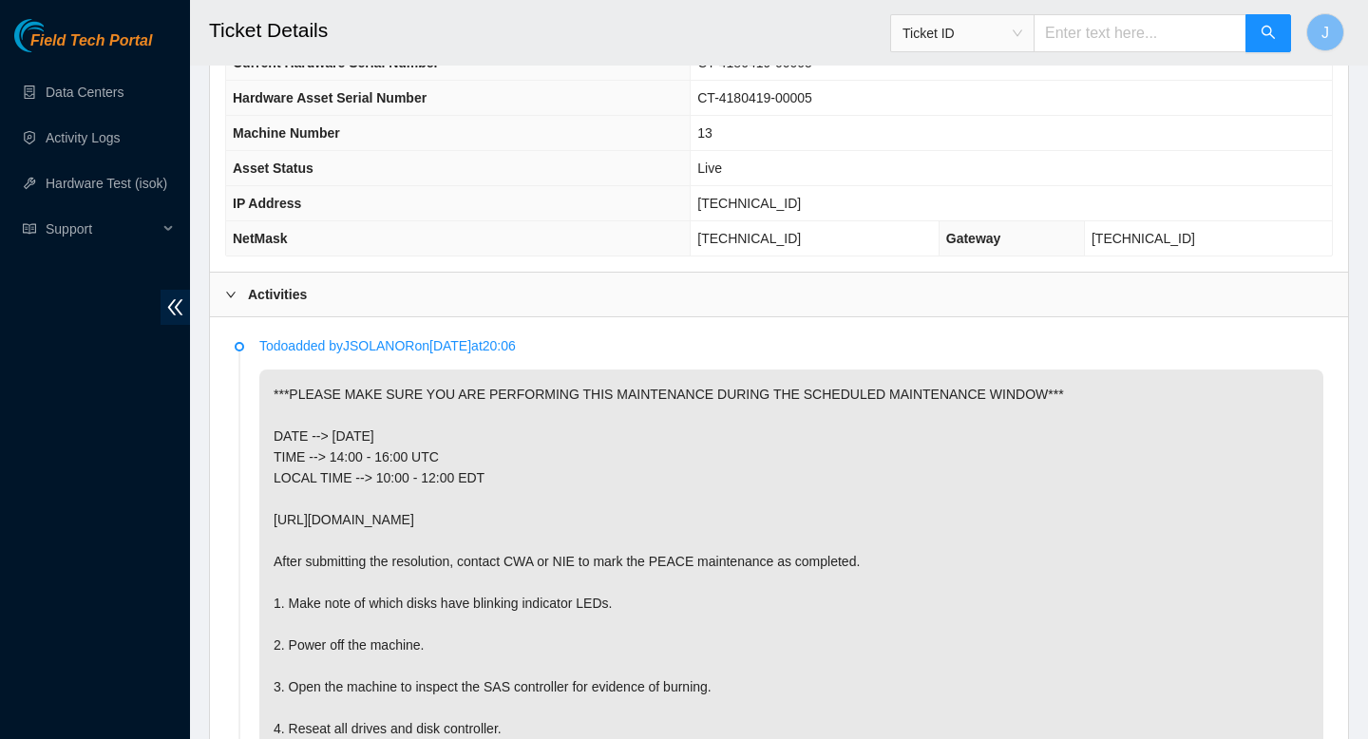
scroll to position [782, 0]
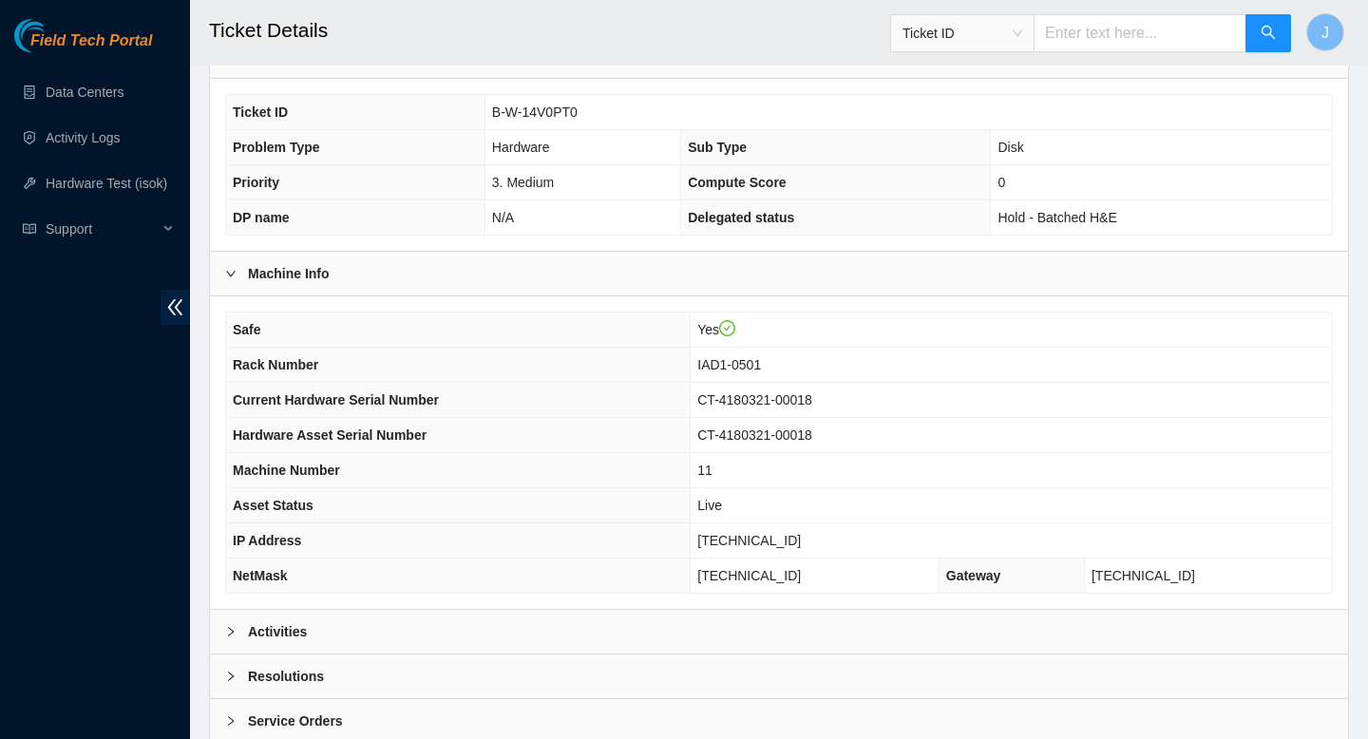
scroll to position [550, 0]
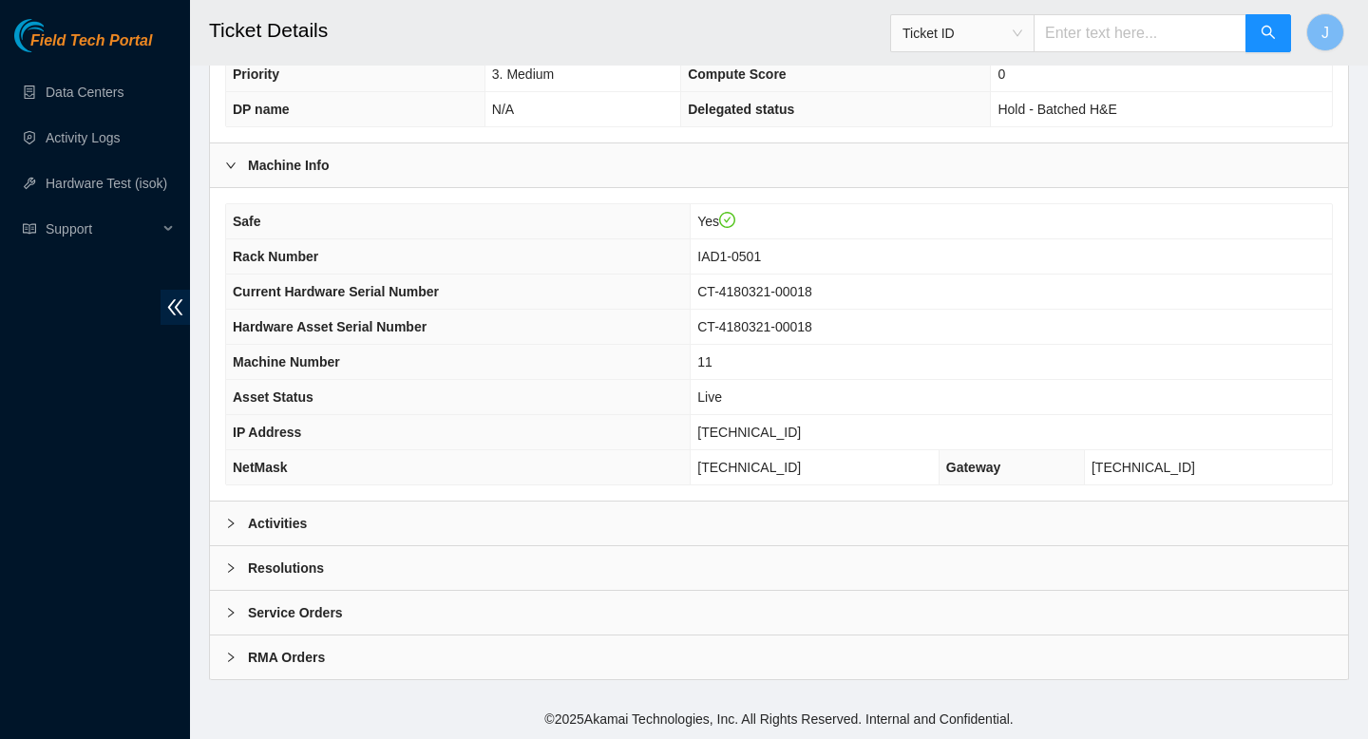
click at [525, 513] on div "Activities" at bounding box center [779, 524] width 1138 height 44
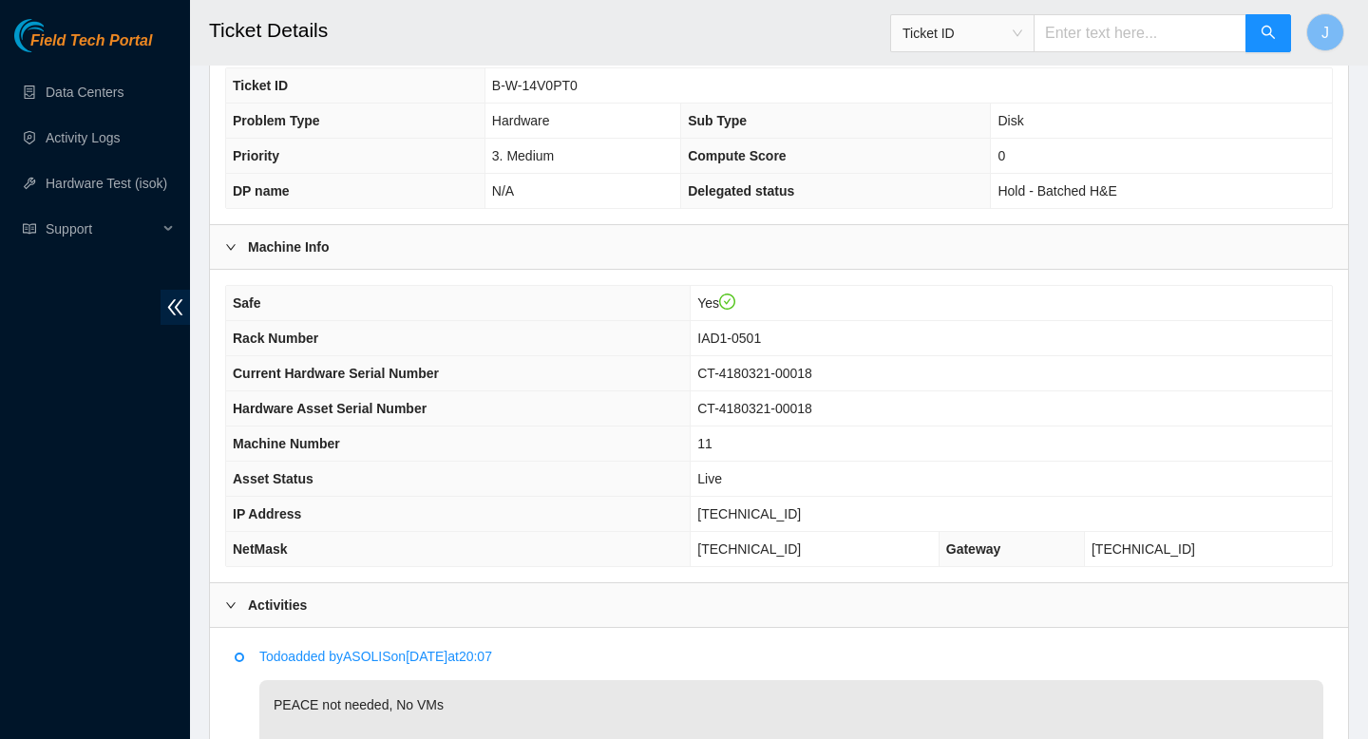
scroll to position [0, 0]
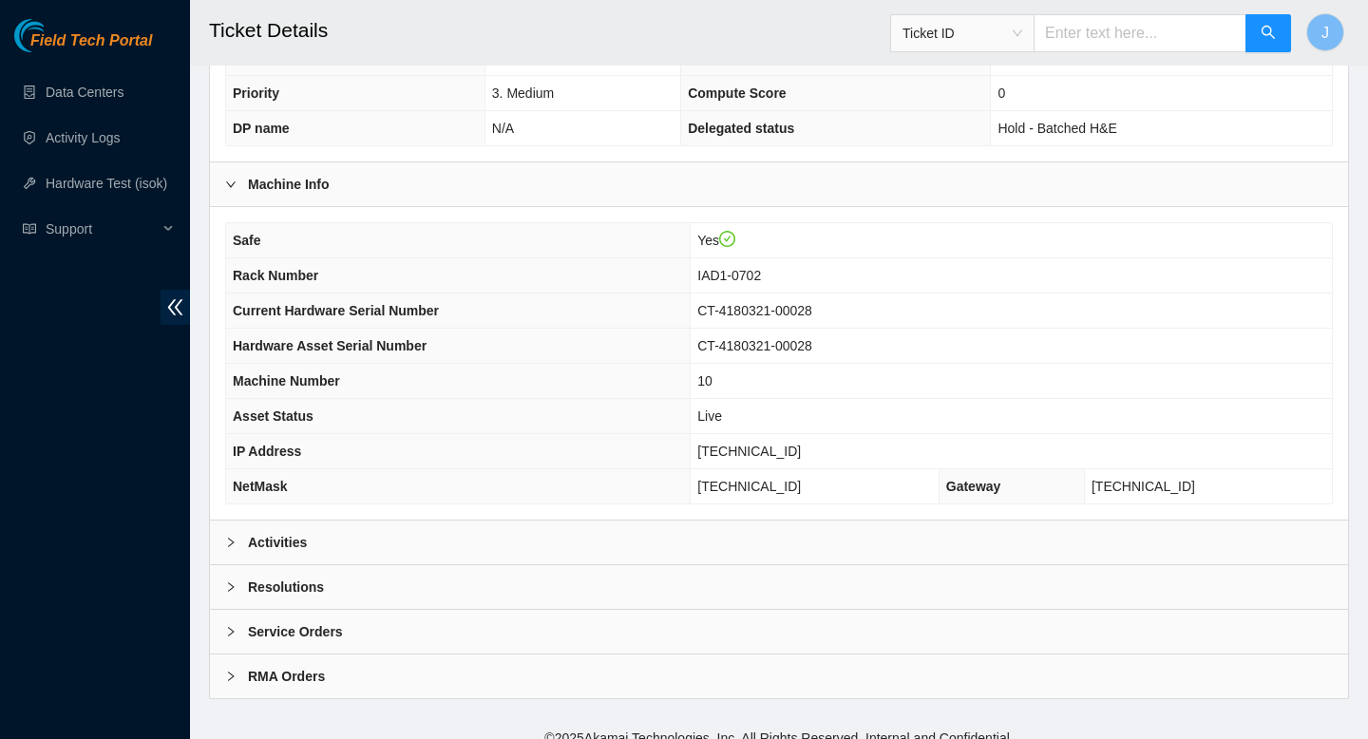
scroll to position [550, 0]
